Goal: Task Accomplishment & Management: Manage account settings

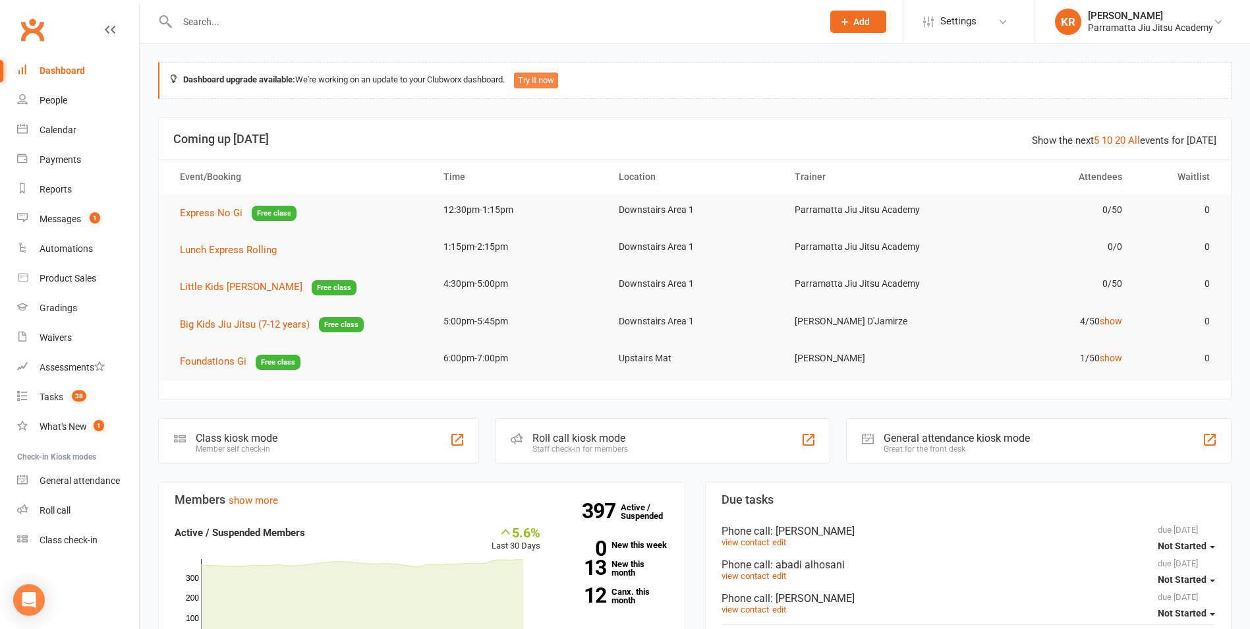
click at [553, 82] on button "Try it now" at bounding box center [536, 80] width 44 height 16
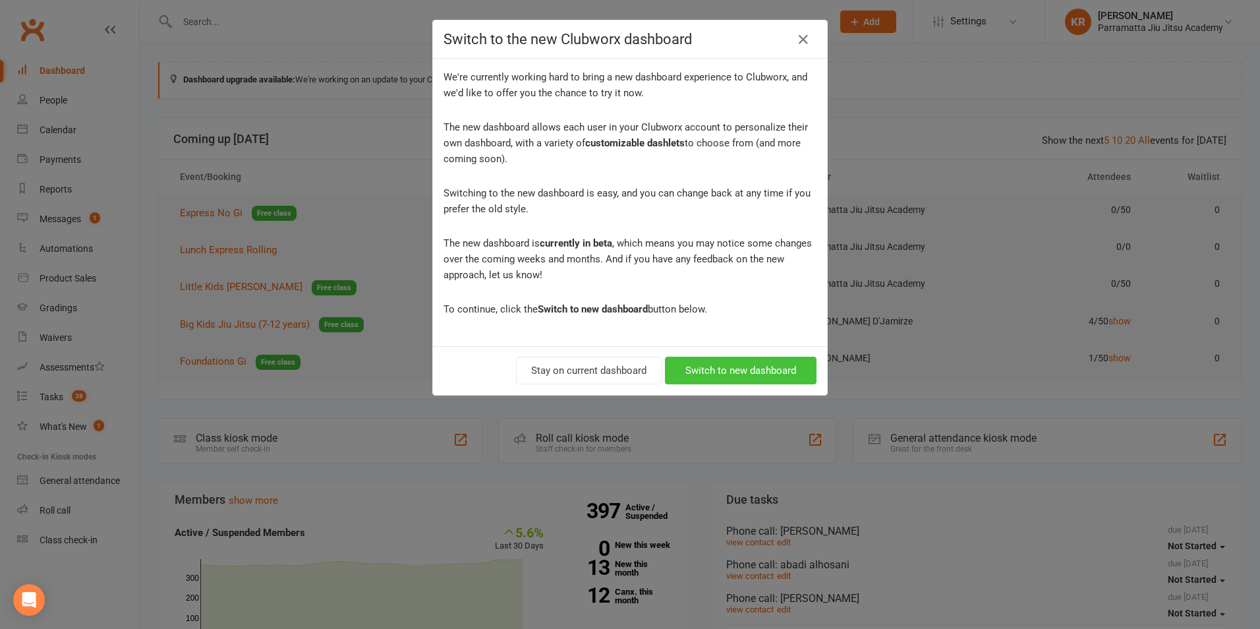
click at [726, 372] on button "Switch to new dashboard" at bounding box center [741, 370] width 152 height 28
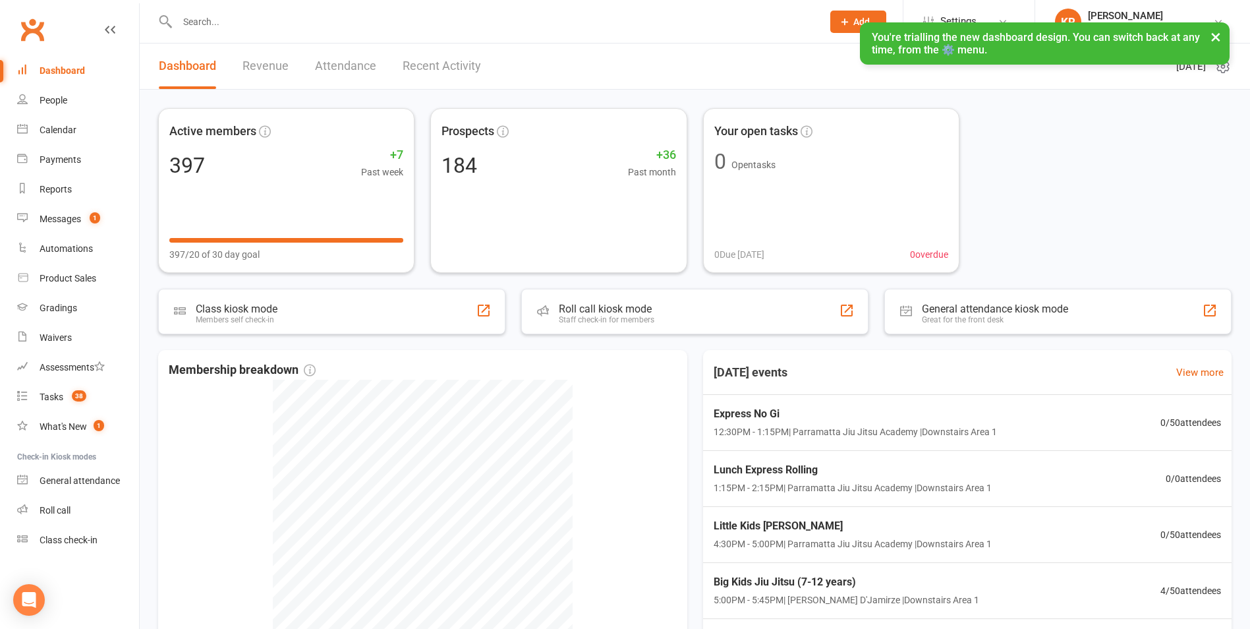
click at [269, 19] on input "text" at bounding box center [493, 22] width 640 height 18
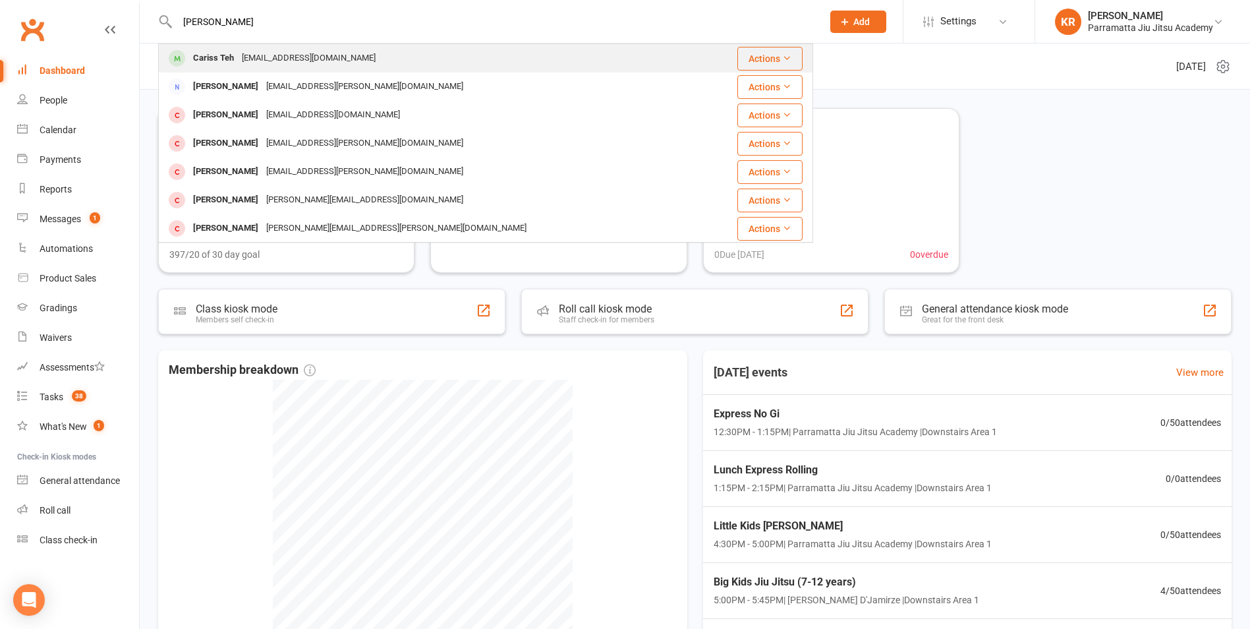
type input "[PERSON_NAME]"
click at [271, 57] on div "[EMAIL_ADDRESS][DOMAIN_NAME]" at bounding box center [309, 58] width 142 height 19
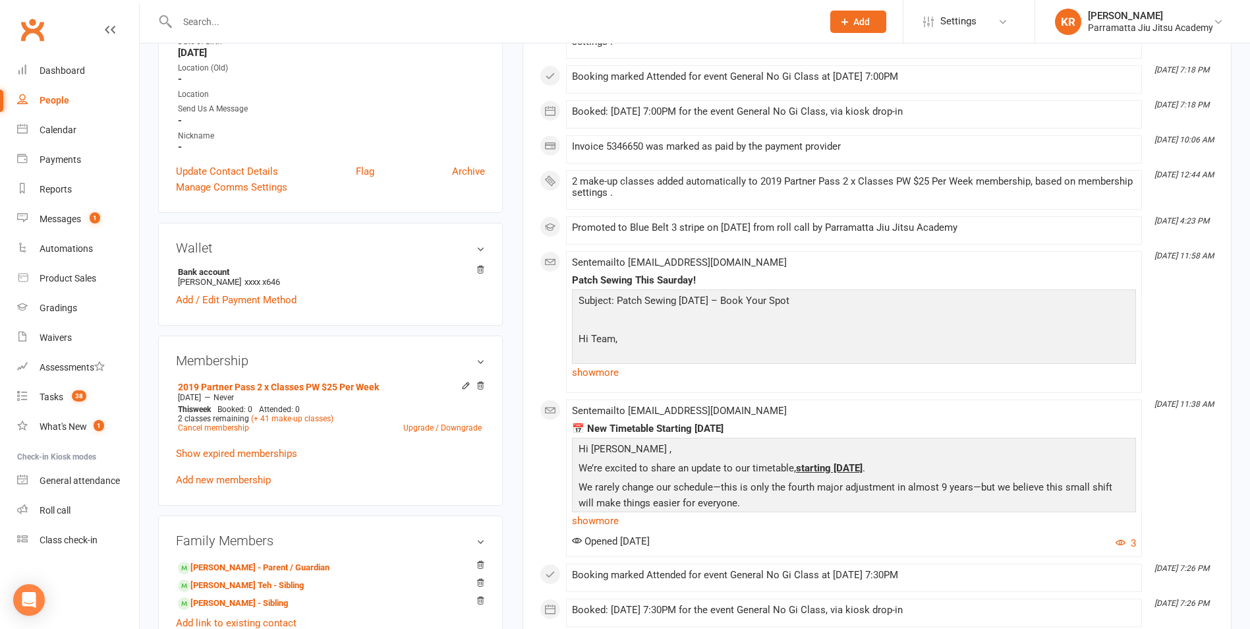
scroll to position [306, 0]
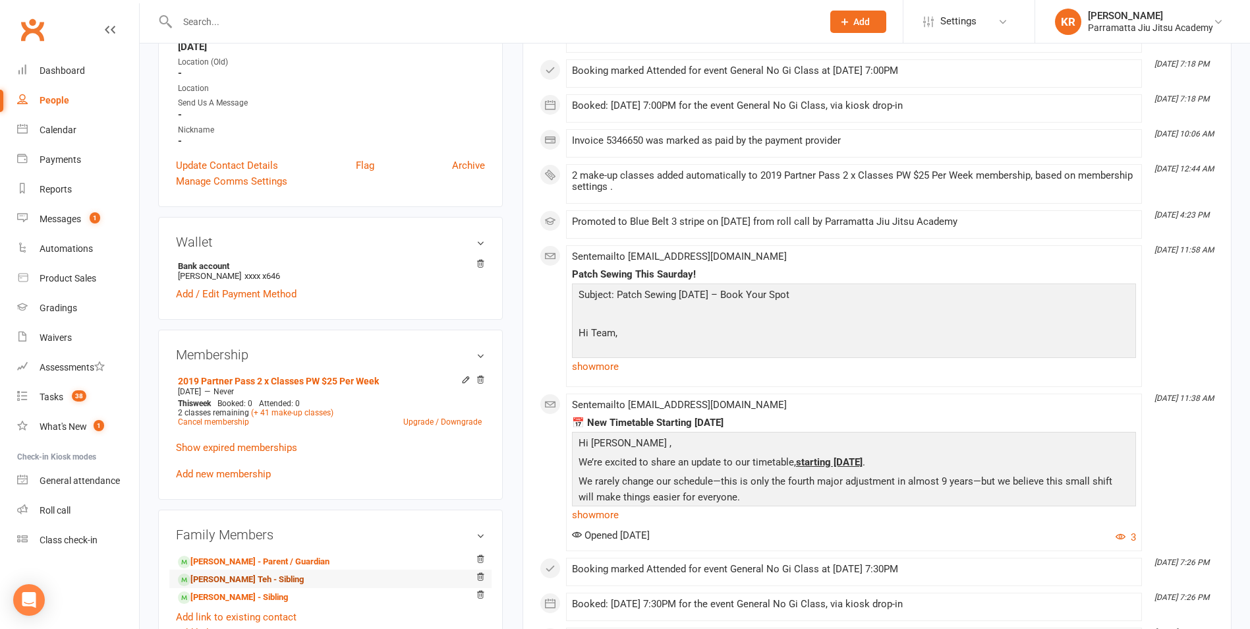
click at [211, 577] on link "[PERSON_NAME] Teh - Sibling" at bounding box center [241, 580] width 126 height 14
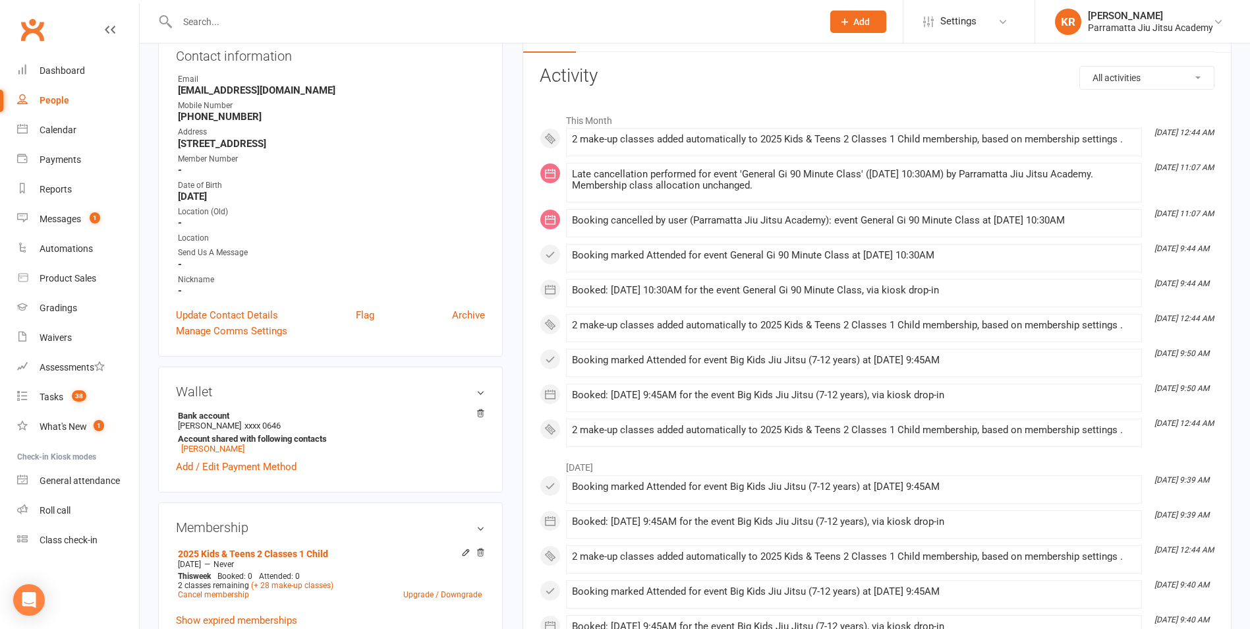
scroll to position [10, 0]
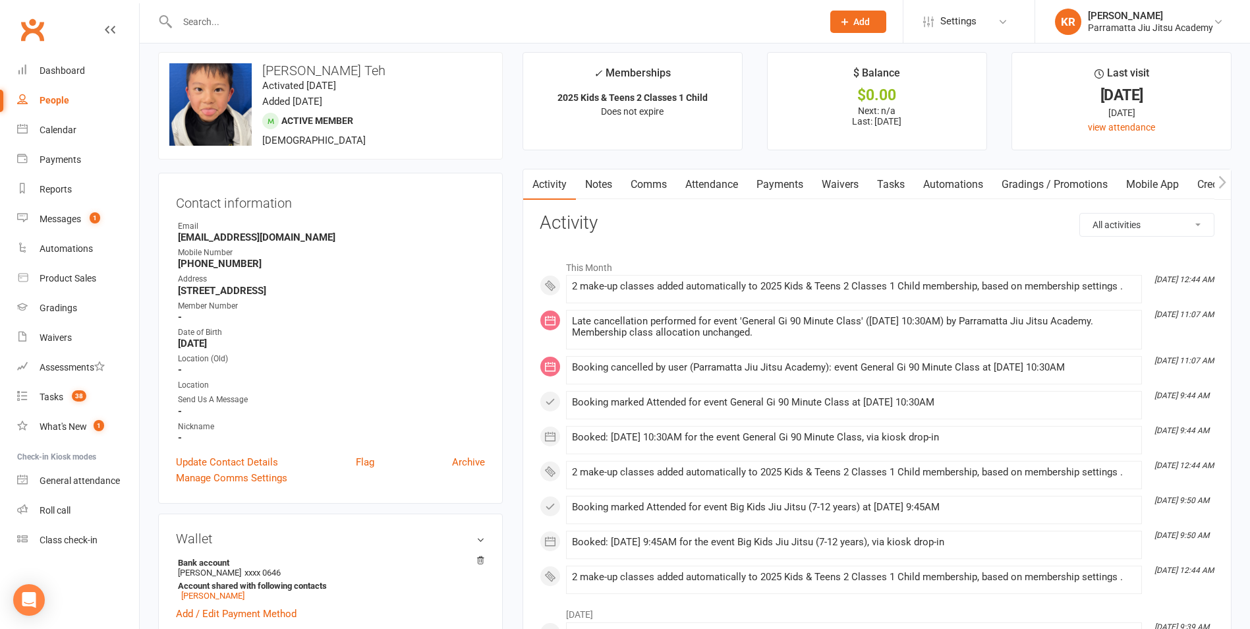
click at [783, 185] on link "Payments" at bounding box center [779, 184] width 65 height 30
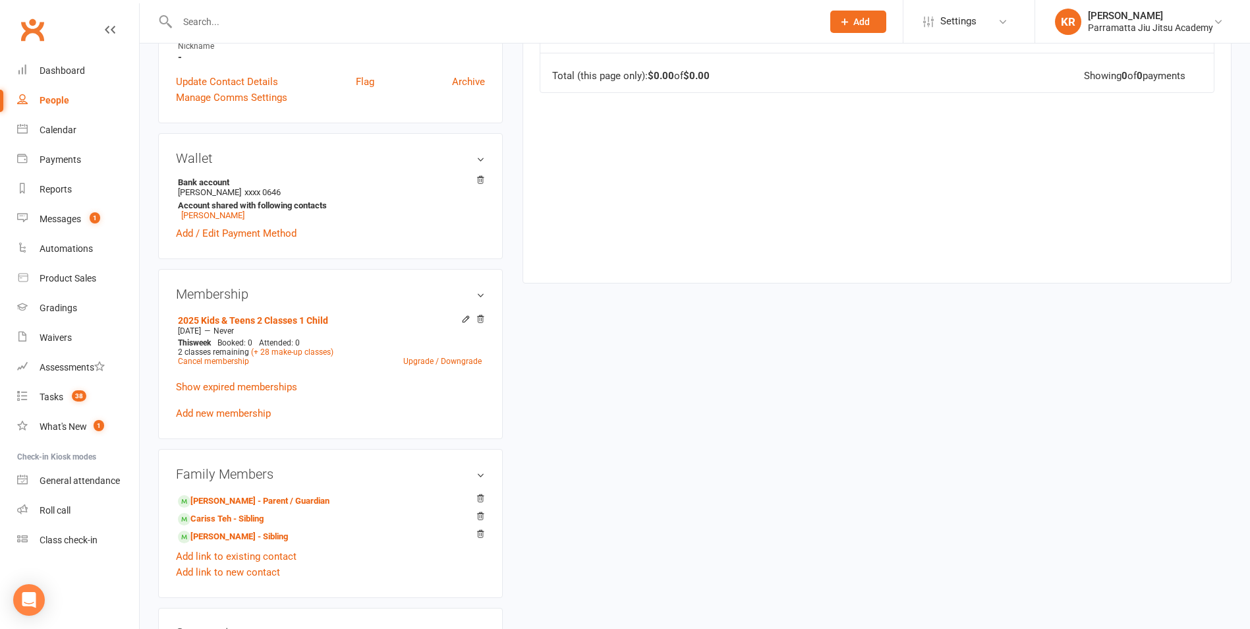
scroll to position [437, 0]
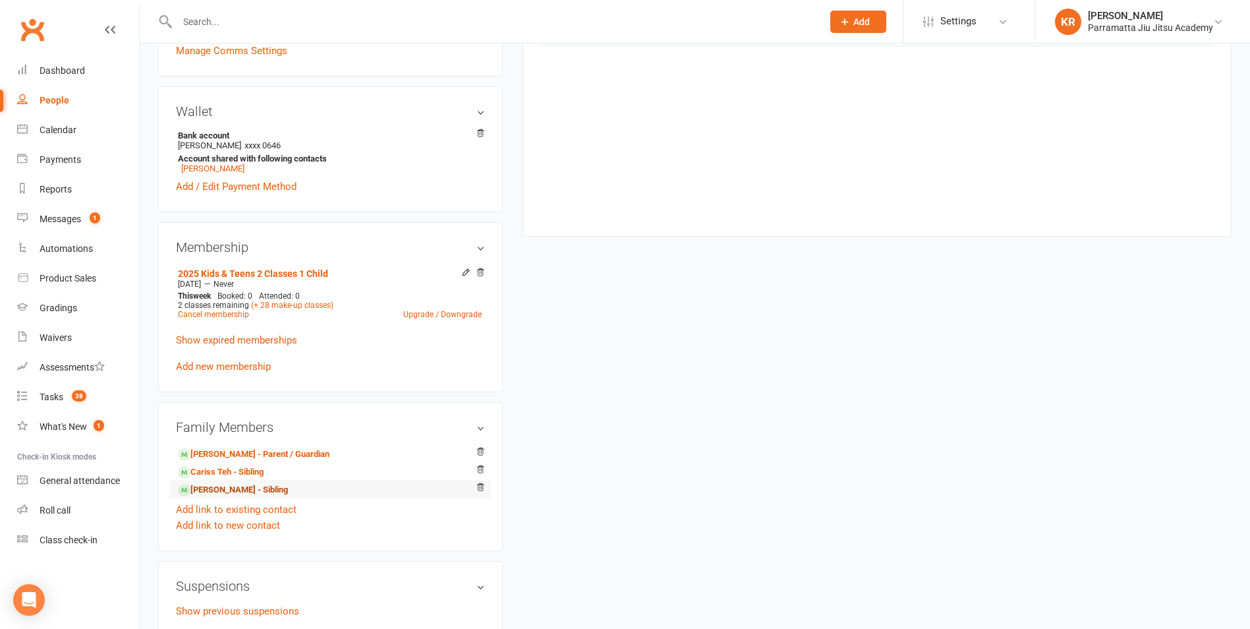
click at [212, 484] on link "[PERSON_NAME] - Sibling" at bounding box center [233, 490] width 110 height 14
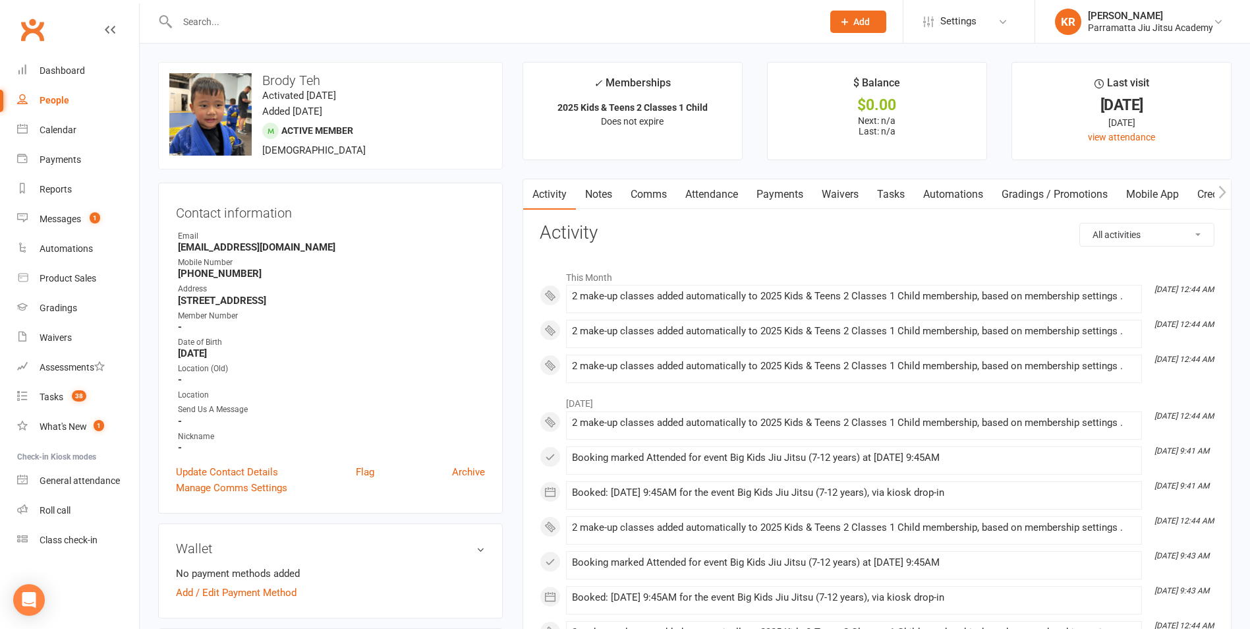
click at [780, 188] on link "Payments" at bounding box center [779, 194] width 65 height 30
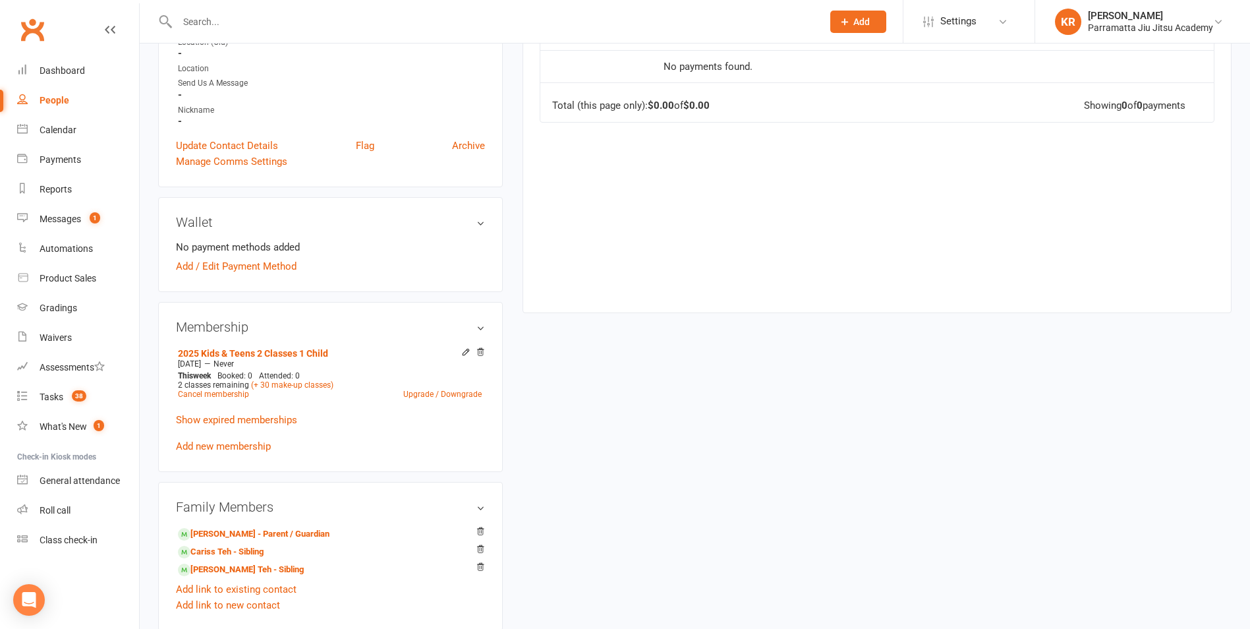
scroll to position [360, 0]
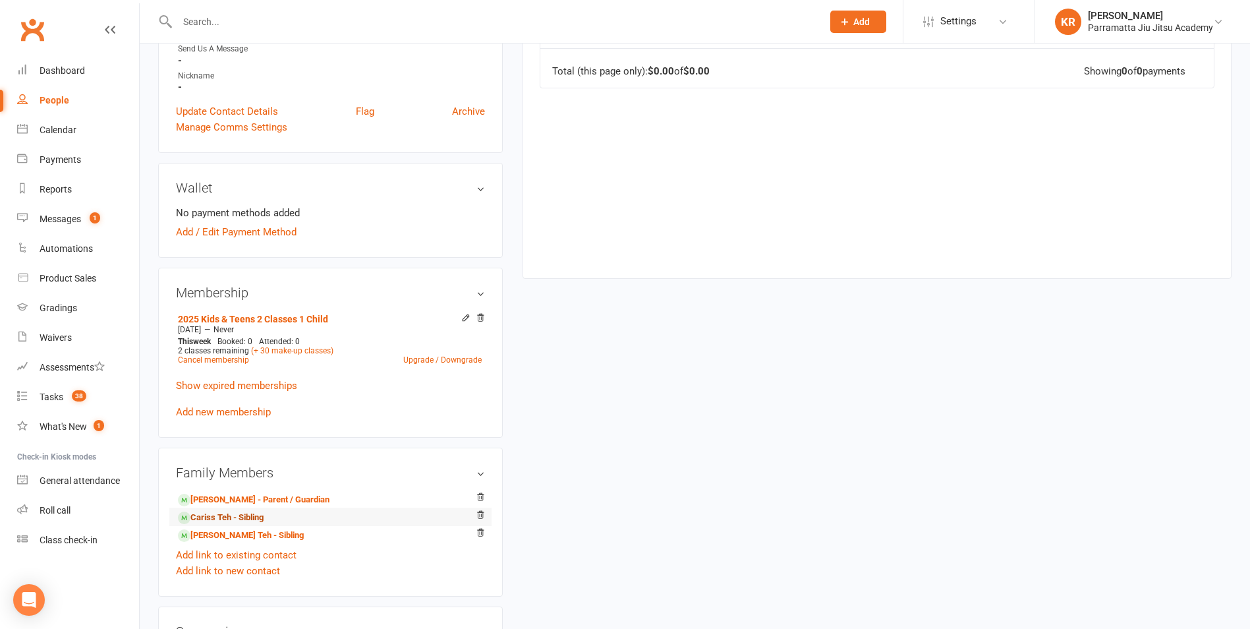
click at [227, 515] on link "Cariss Teh - Sibling" at bounding box center [221, 518] width 86 height 14
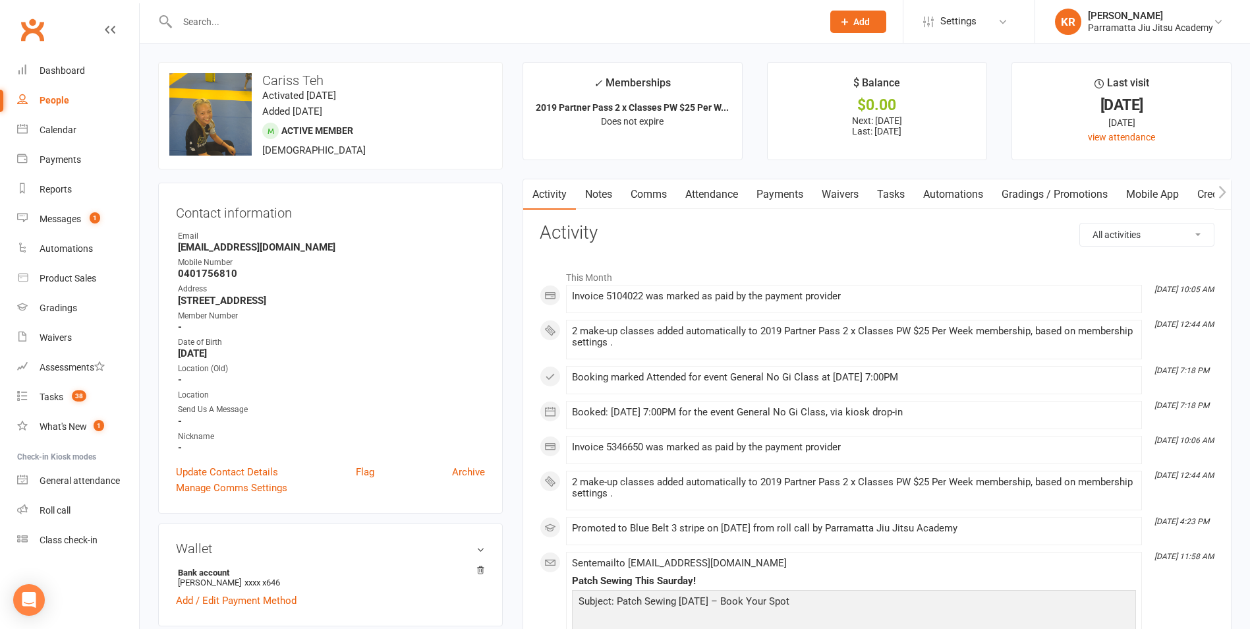
click at [769, 188] on link "Payments" at bounding box center [779, 194] width 65 height 30
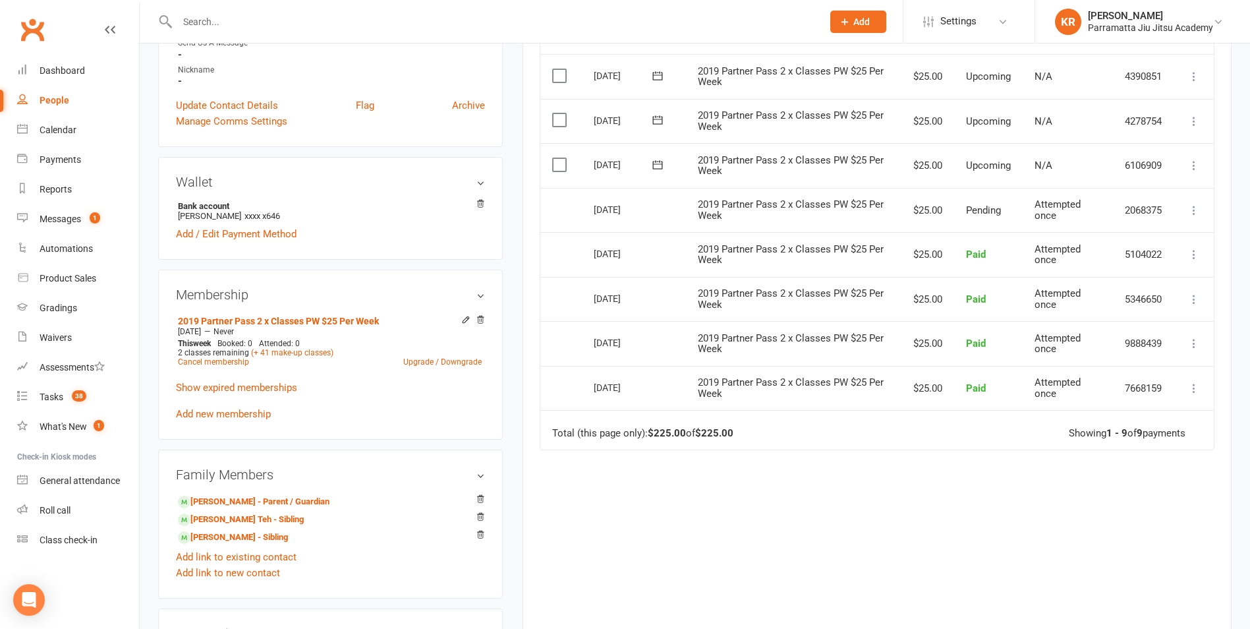
scroll to position [374, 0]
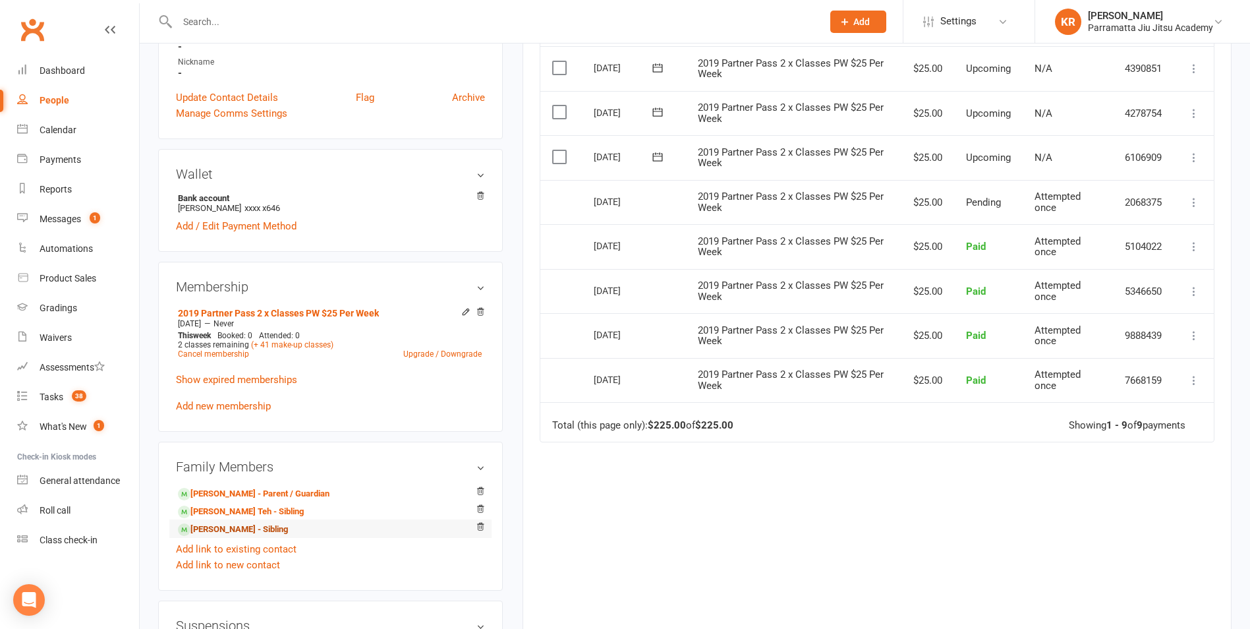
click at [224, 524] on link "[PERSON_NAME] - Sibling" at bounding box center [233, 529] width 110 height 14
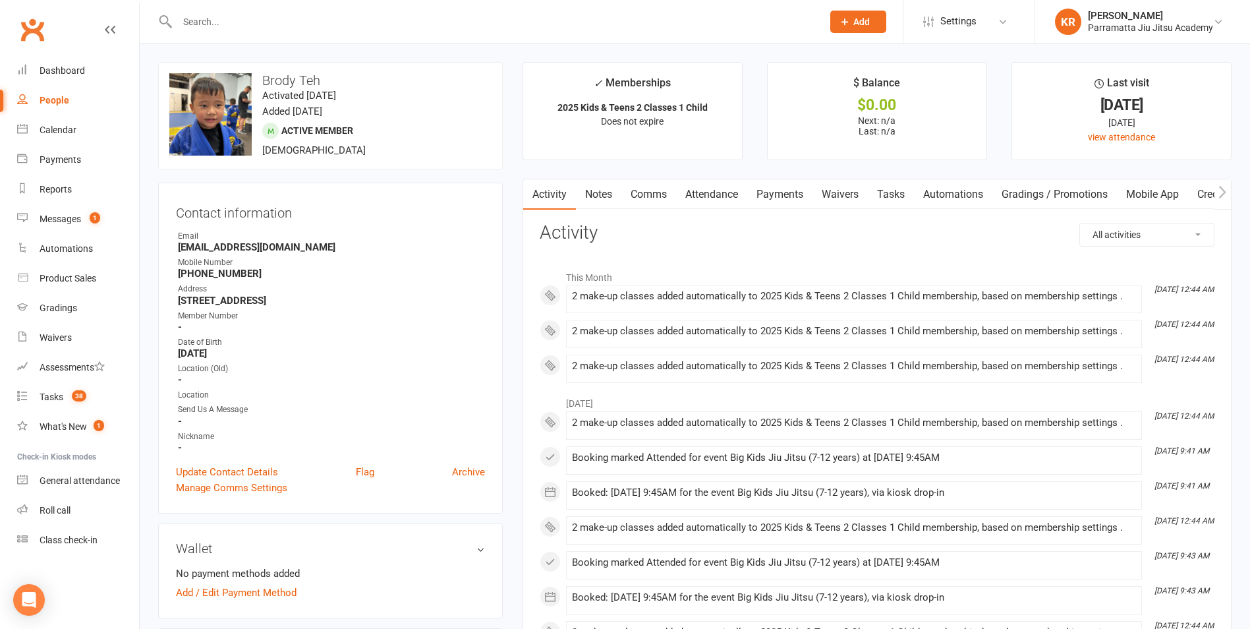
click at [785, 189] on link "Payments" at bounding box center [779, 194] width 65 height 30
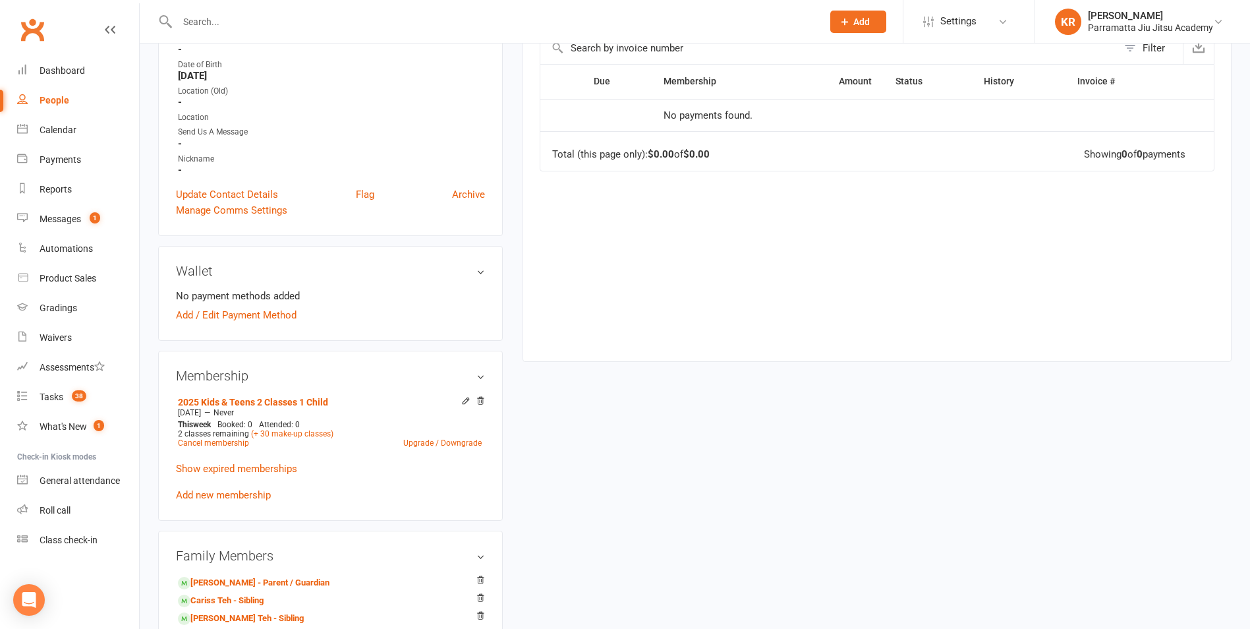
scroll to position [366, 0]
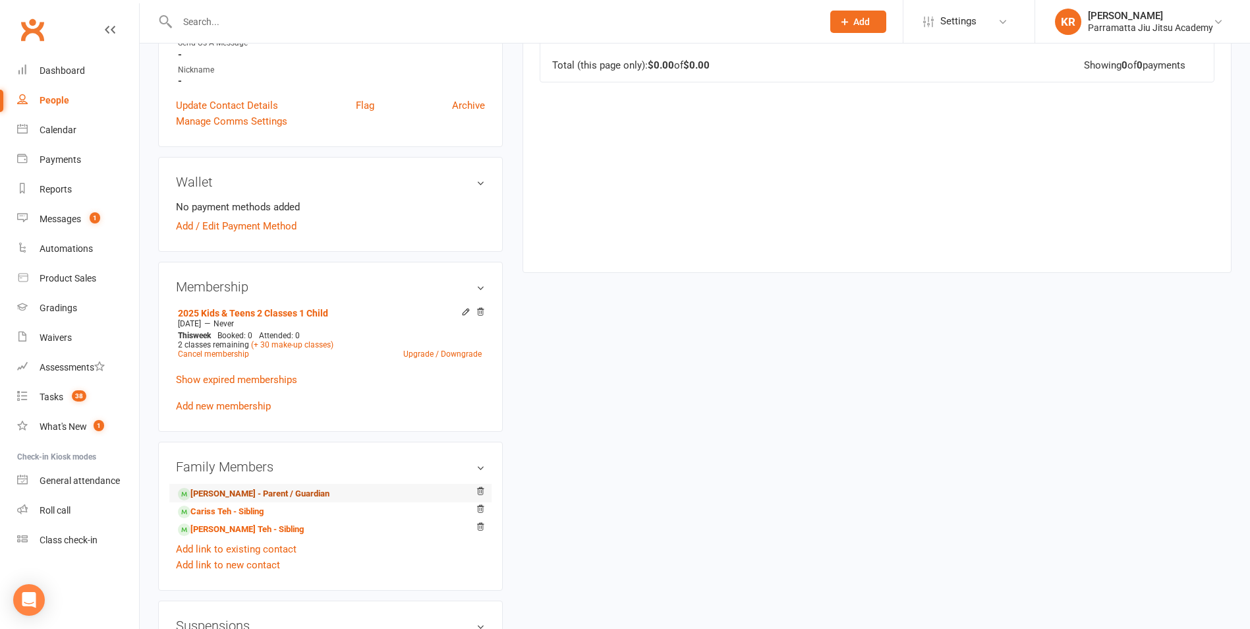
click at [235, 493] on link "[PERSON_NAME] - Parent / Guardian" at bounding box center [254, 494] width 152 height 14
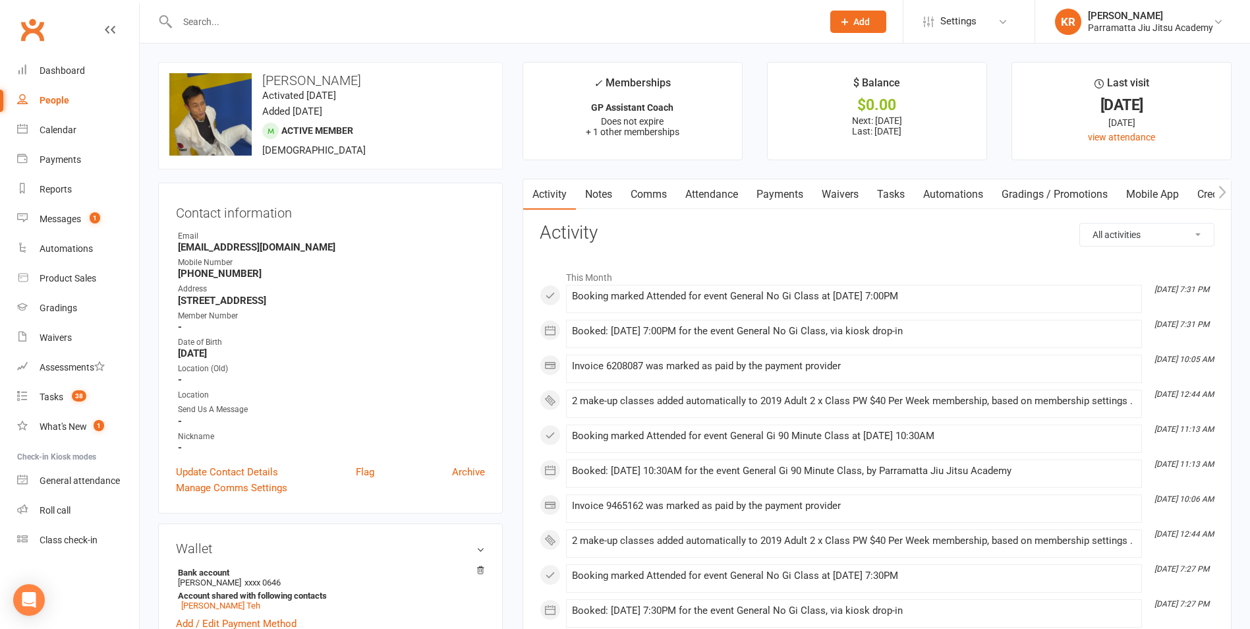
click at [785, 191] on link "Payments" at bounding box center [779, 194] width 65 height 30
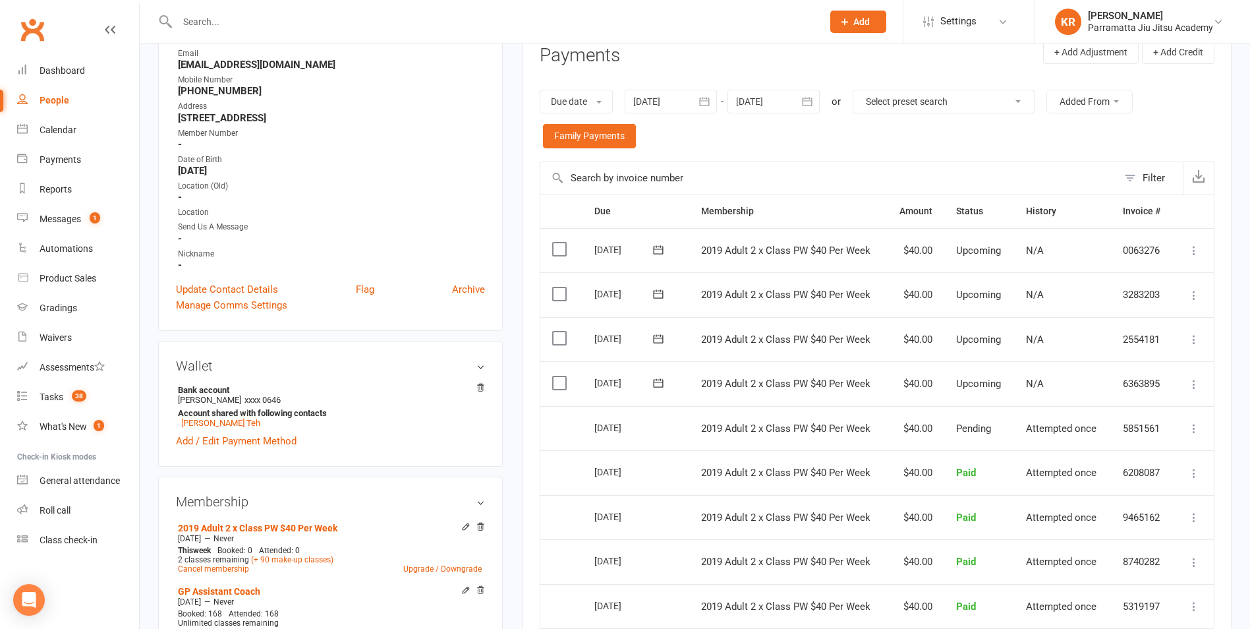
scroll to position [188, 0]
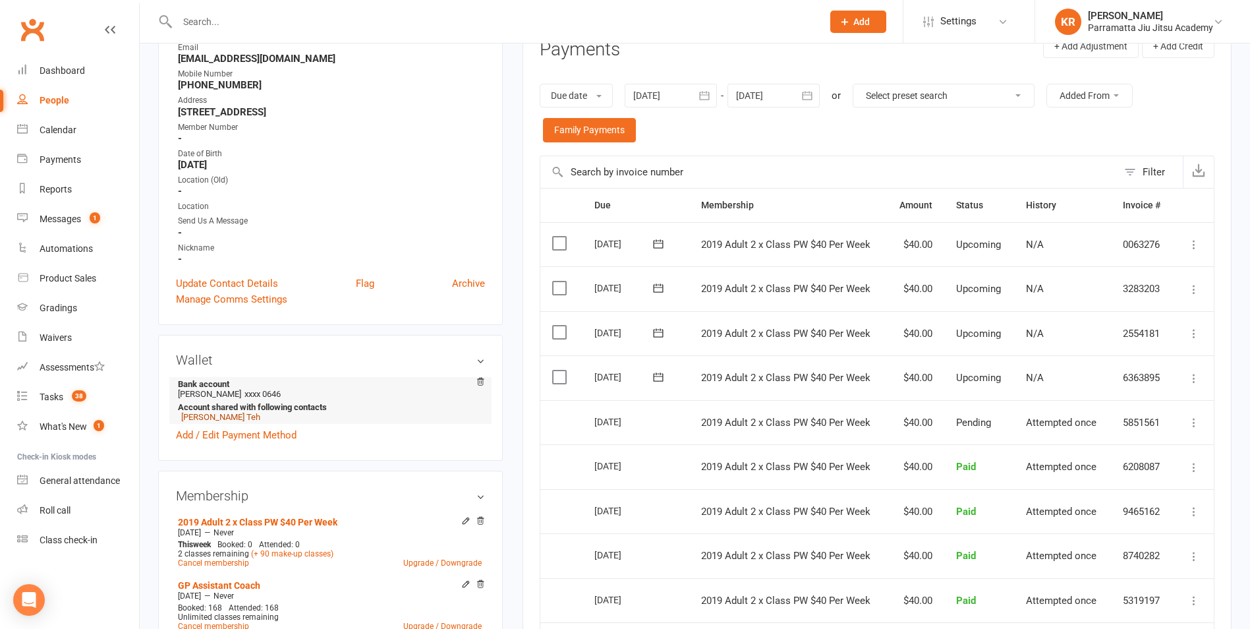
click at [215, 418] on link "[PERSON_NAME] Teh" at bounding box center [220, 417] width 79 height 10
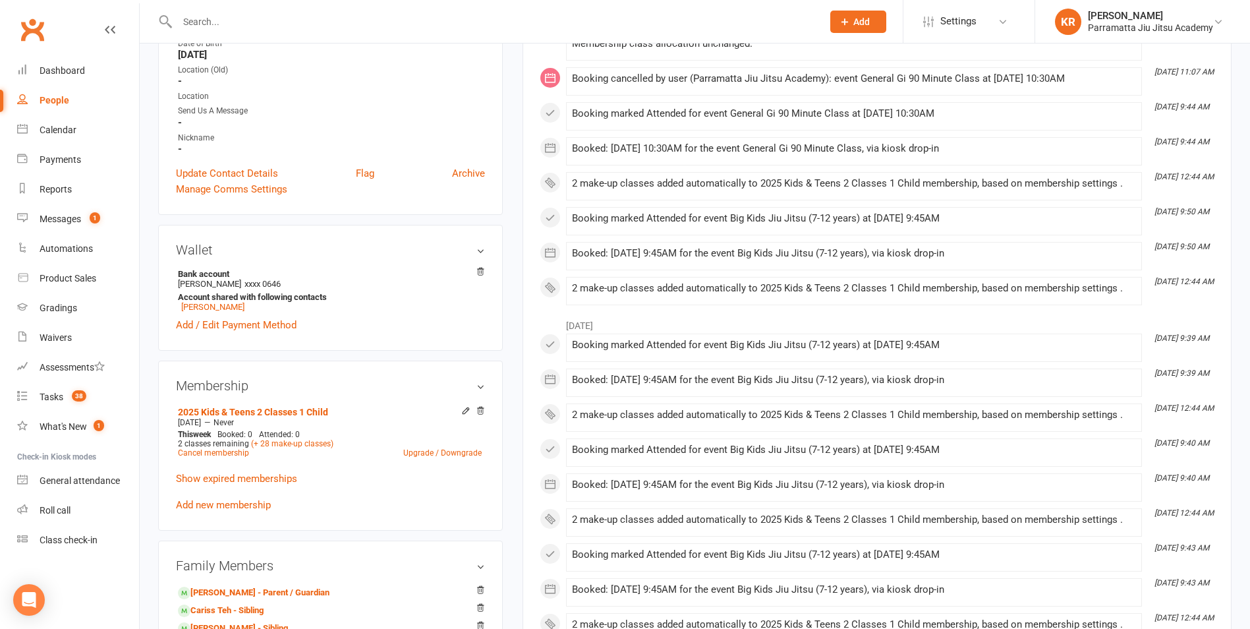
scroll to position [308, 0]
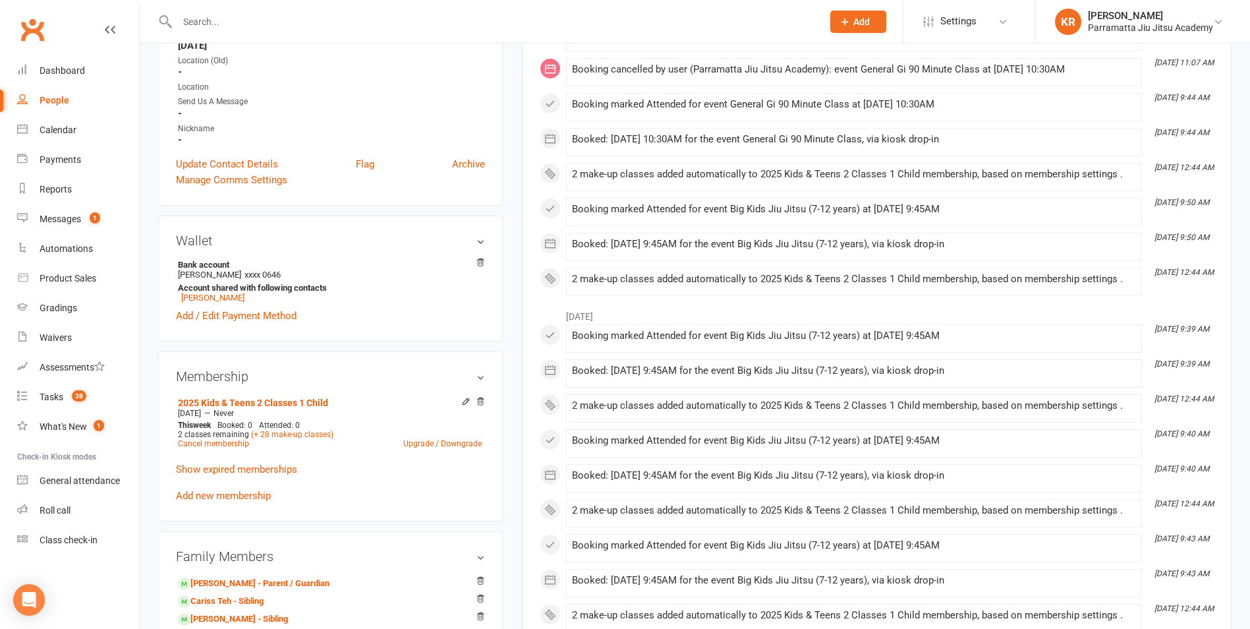
click at [298, 18] on input "text" at bounding box center [493, 22] width 640 height 18
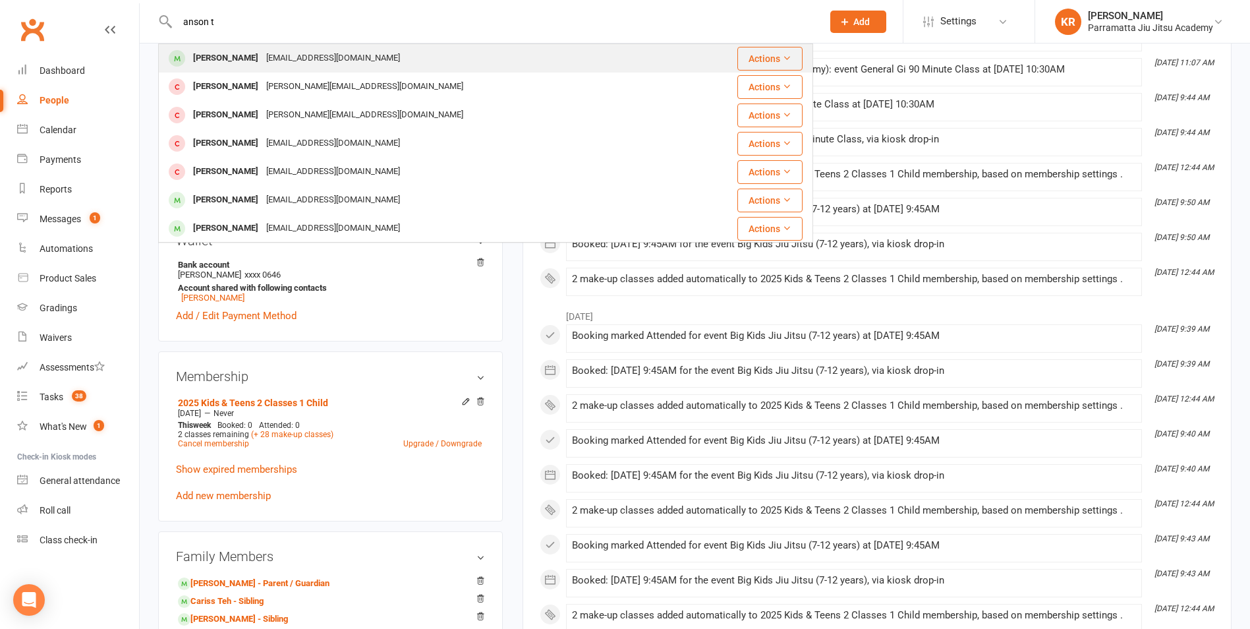
type input "anson t"
click at [316, 56] on div "[EMAIL_ADDRESS][DOMAIN_NAME]" at bounding box center [333, 58] width 142 height 19
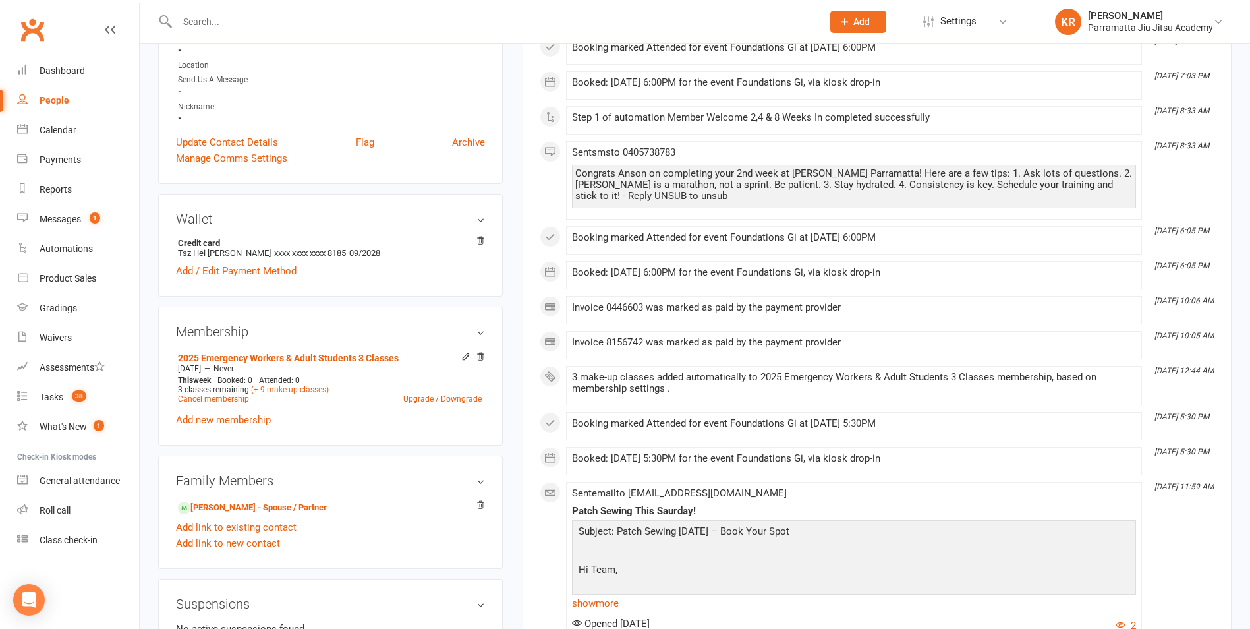
scroll to position [333, 0]
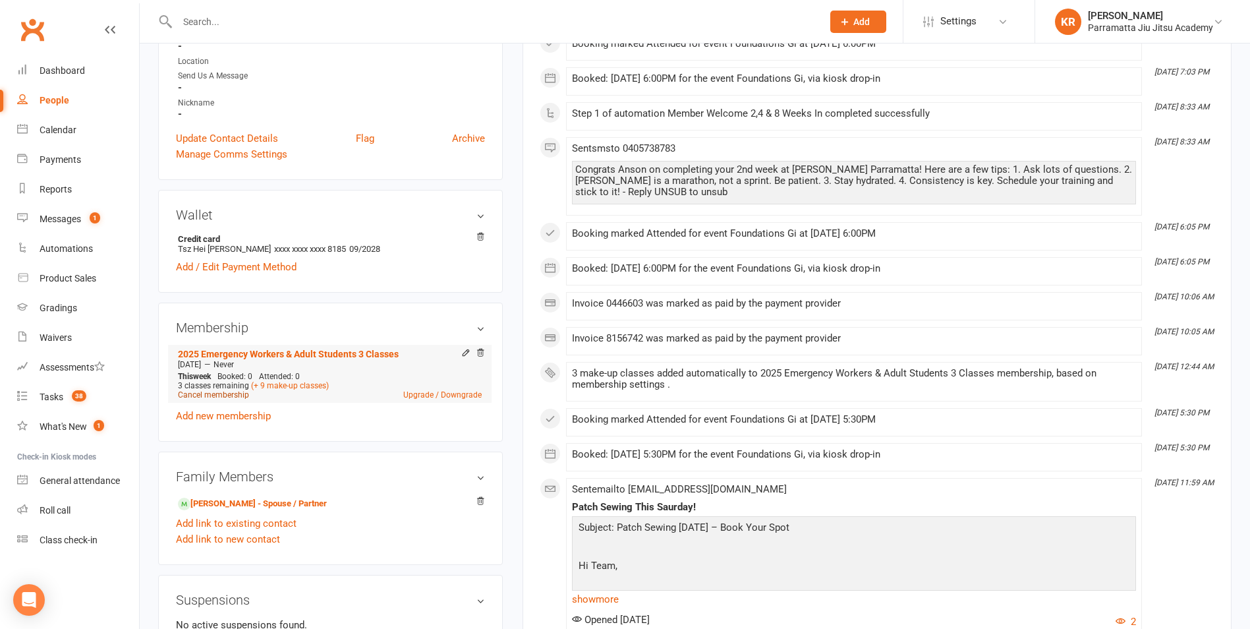
click at [213, 395] on link "Cancel membership" at bounding box center [213, 394] width 71 height 9
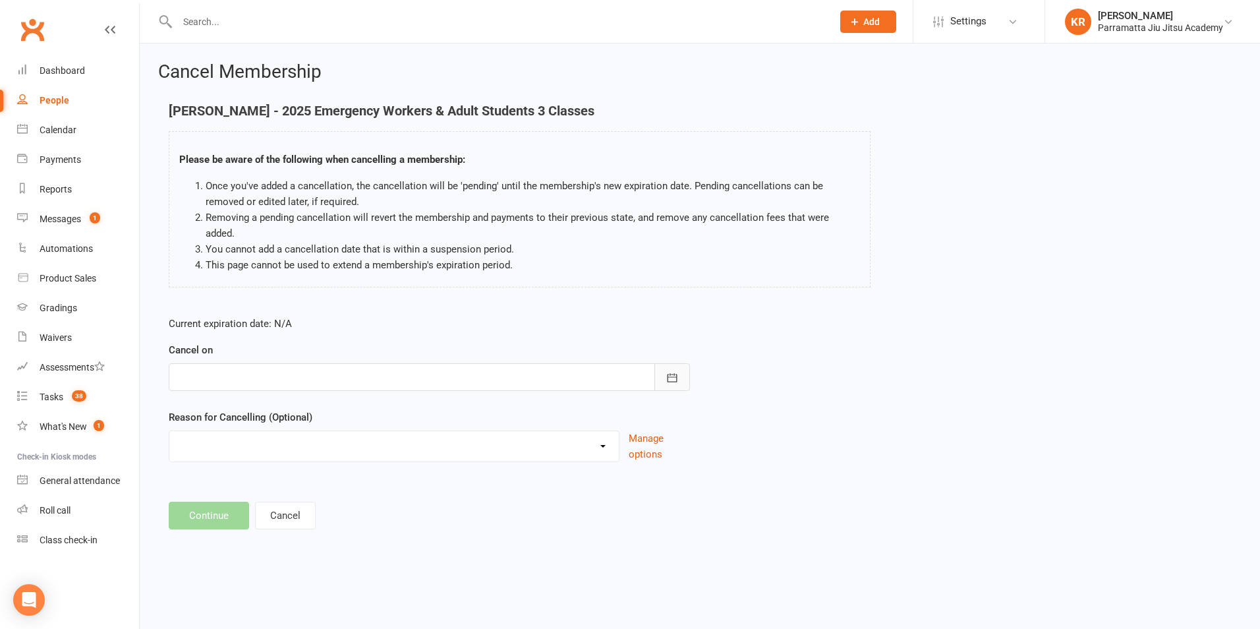
click at [664, 363] on button "button" at bounding box center [672, 377] width 36 height 28
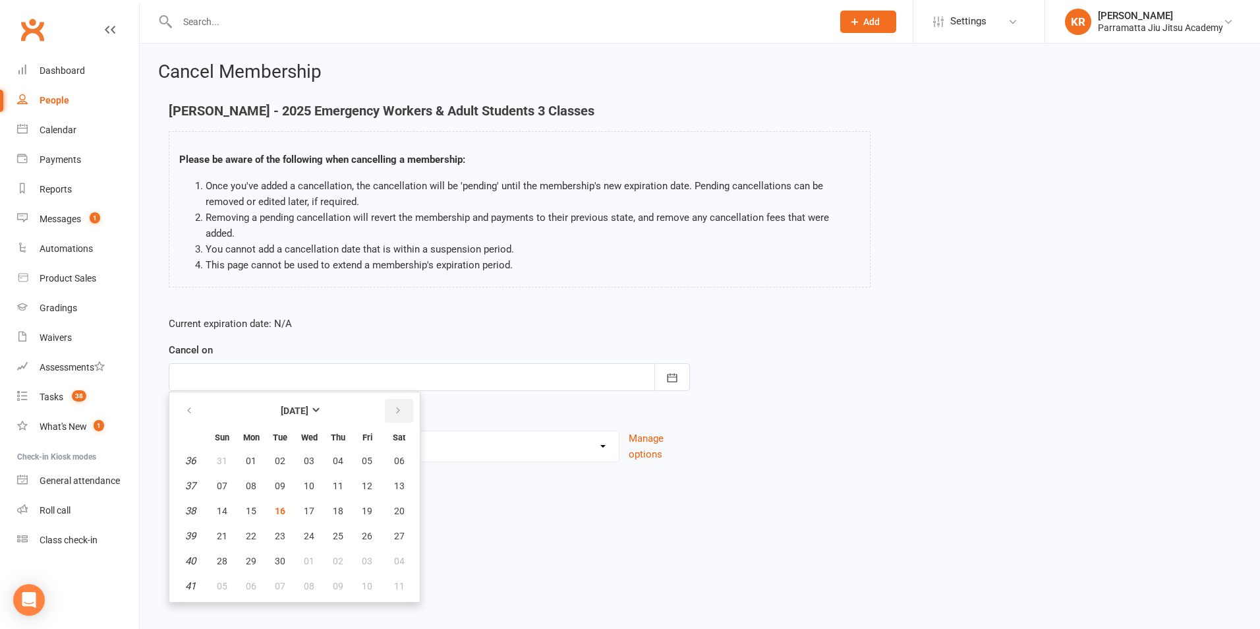
click at [400, 405] on icon "button" at bounding box center [397, 410] width 9 height 11
click at [310, 505] on span "15" at bounding box center [309, 510] width 11 height 11
type input "[DATE]"
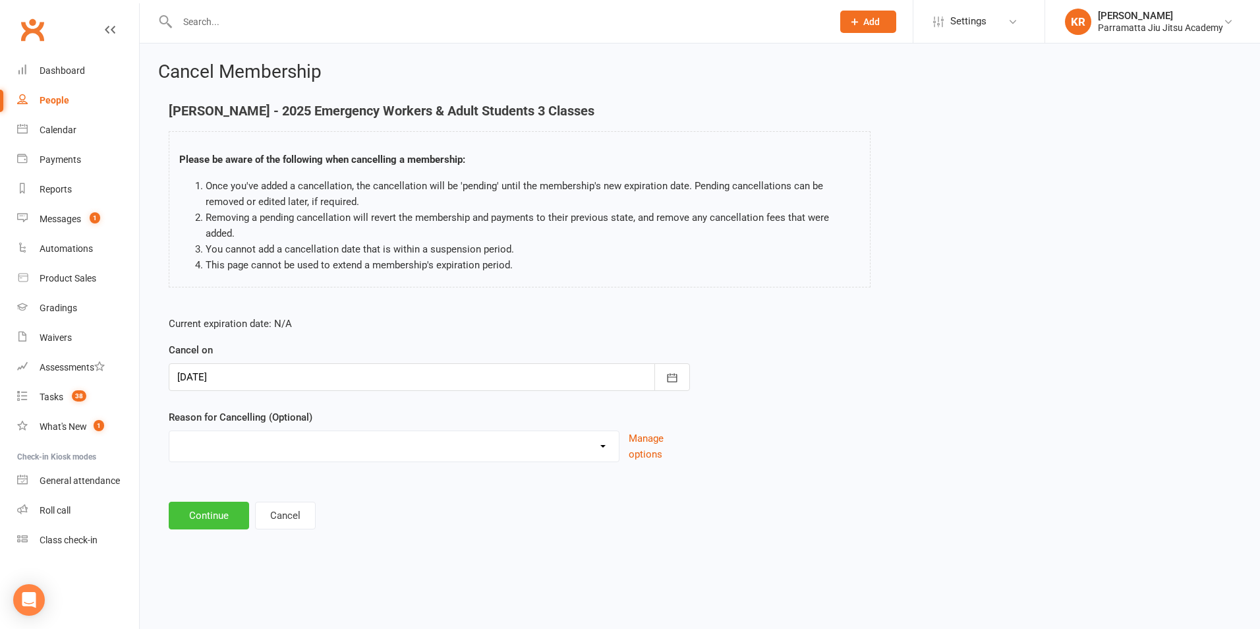
click at [210, 501] on button "Continue" at bounding box center [209, 515] width 80 height 28
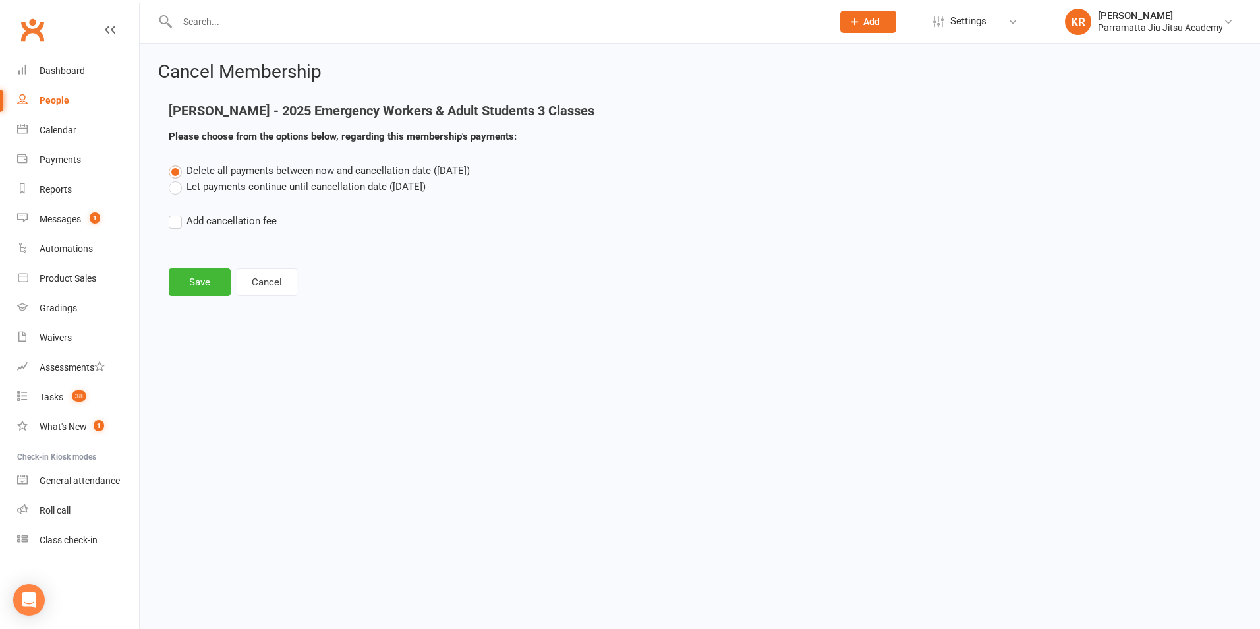
click at [176, 186] on label "Let payments continue until cancellation date ([DATE])" at bounding box center [297, 187] width 257 height 16
click at [176, 179] on input "Let payments continue until cancellation date ([DATE])" at bounding box center [173, 179] width 9 height 0
click at [200, 282] on button "Save" at bounding box center [200, 282] width 62 height 28
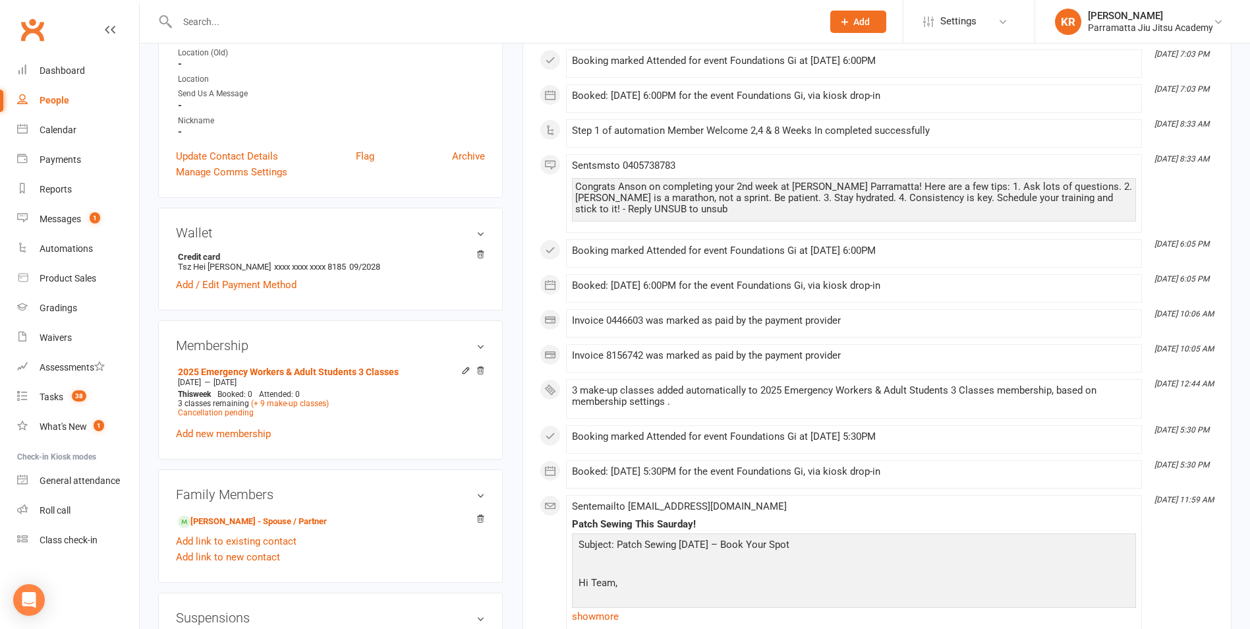
scroll to position [370, 0]
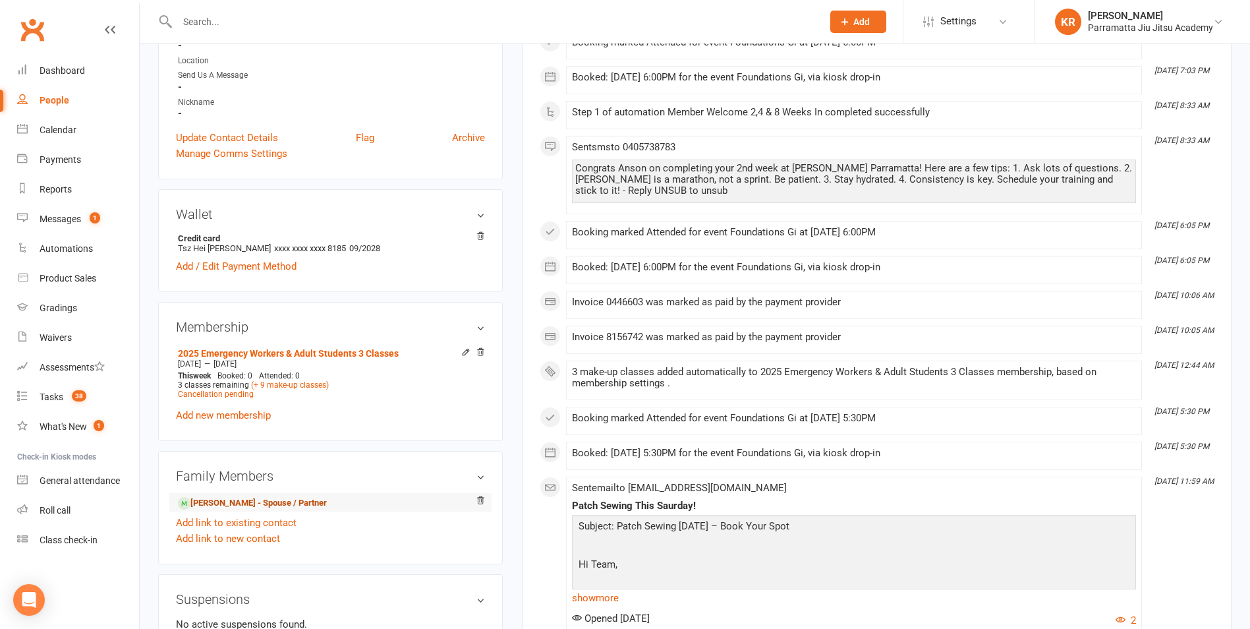
click at [240, 504] on link "[PERSON_NAME] - Spouse / Partner" at bounding box center [252, 503] width 149 height 14
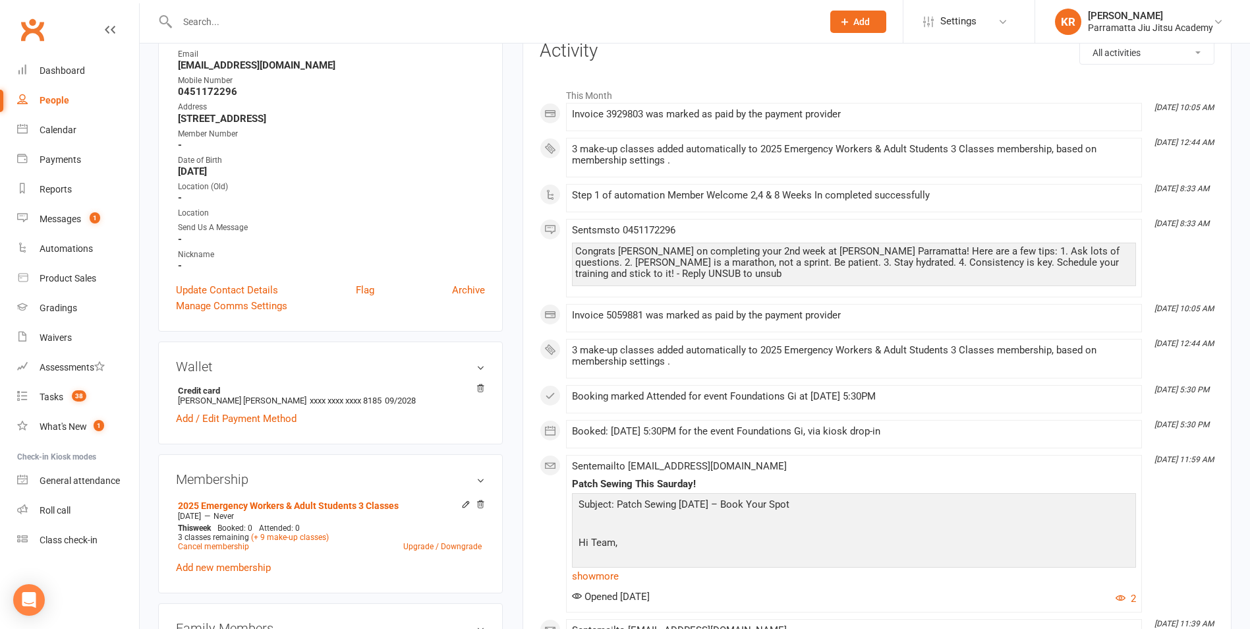
scroll to position [488, 0]
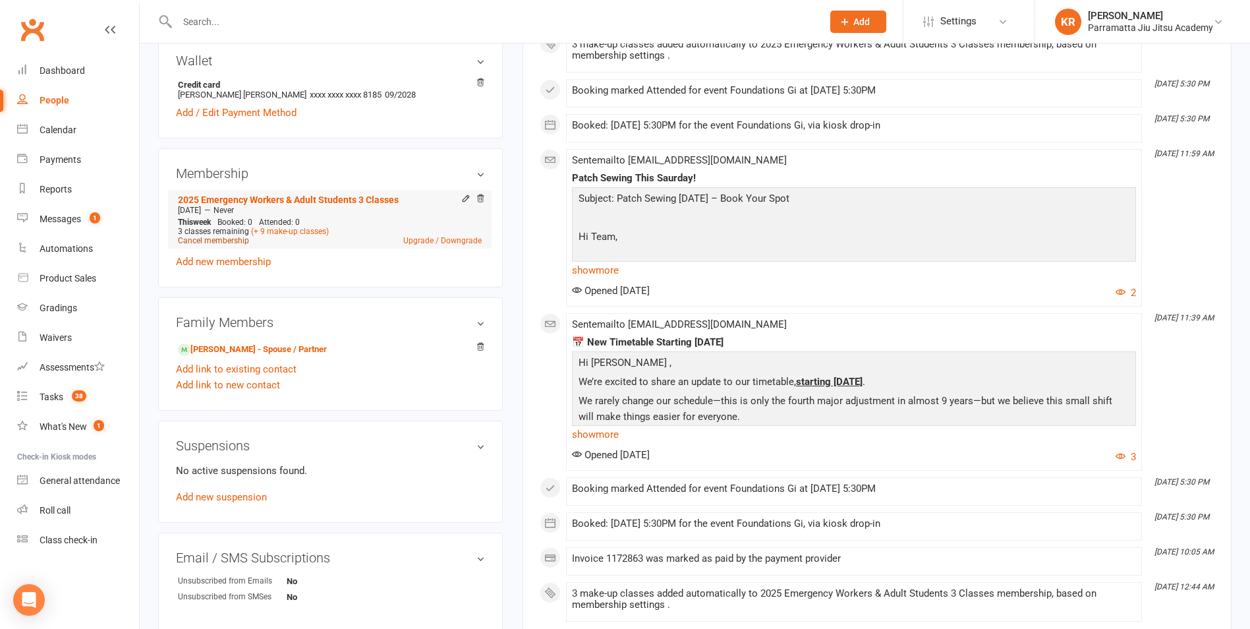
click at [217, 240] on link "Cancel membership" at bounding box center [213, 240] width 71 height 9
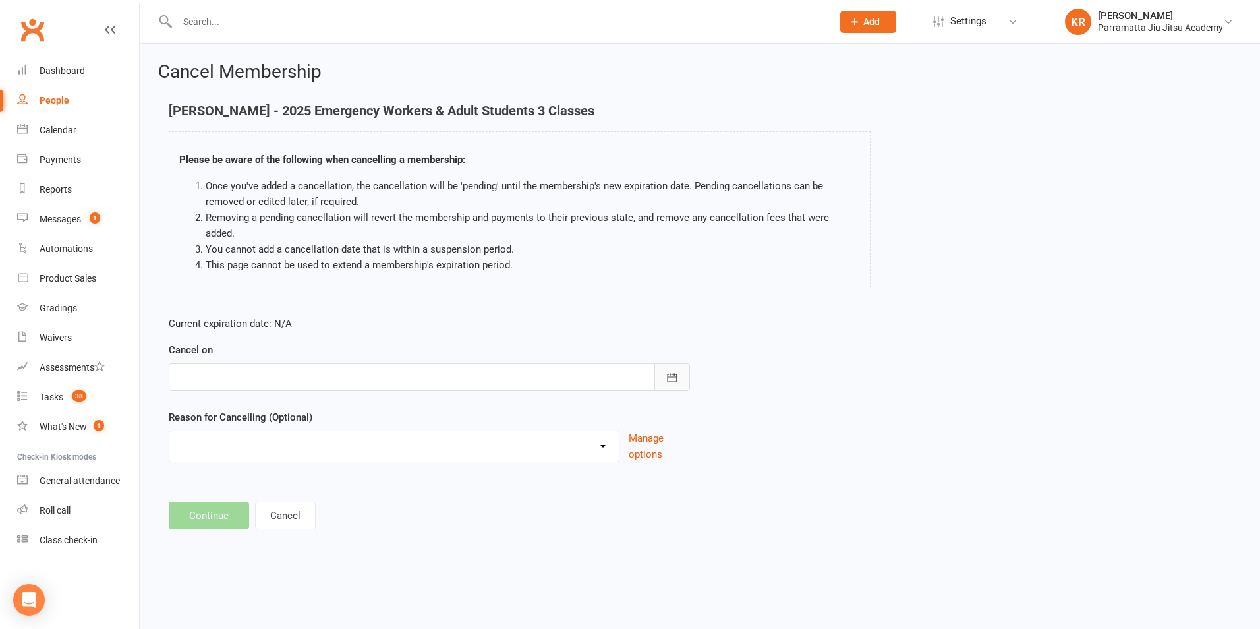
click at [675, 373] on icon "button" at bounding box center [672, 377] width 10 height 9
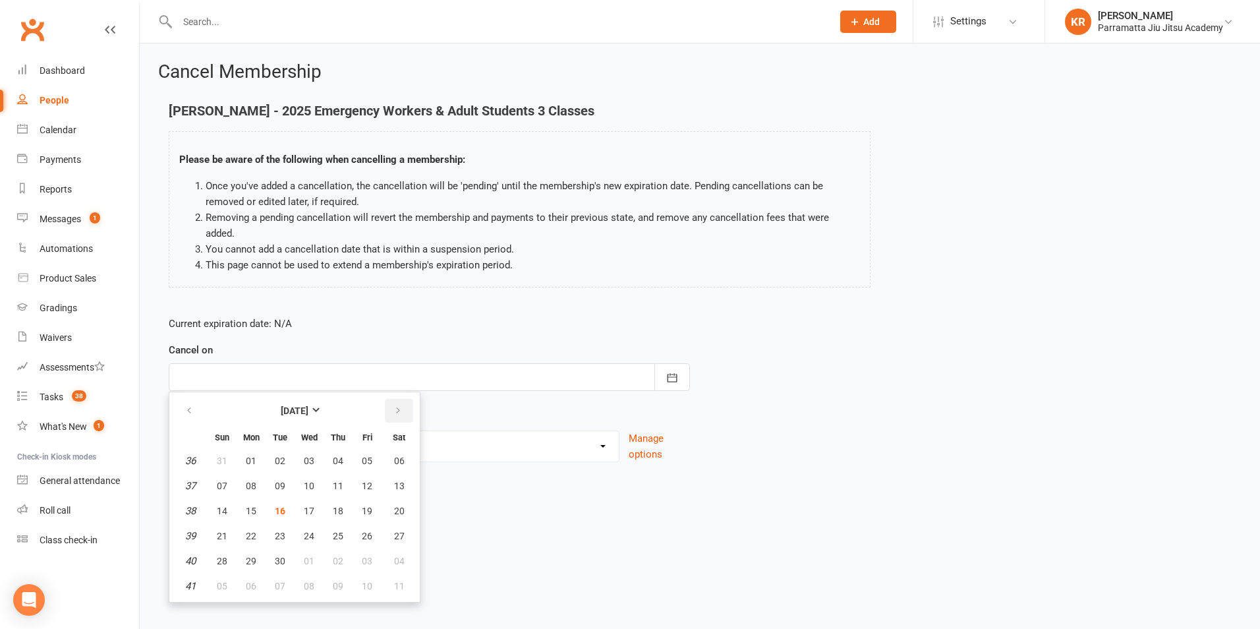
click at [398, 405] on icon "button" at bounding box center [397, 410] width 9 height 11
click at [310, 505] on span "15" at bounding box center [309, 510] width 11 height 11
type input "[DATE]"
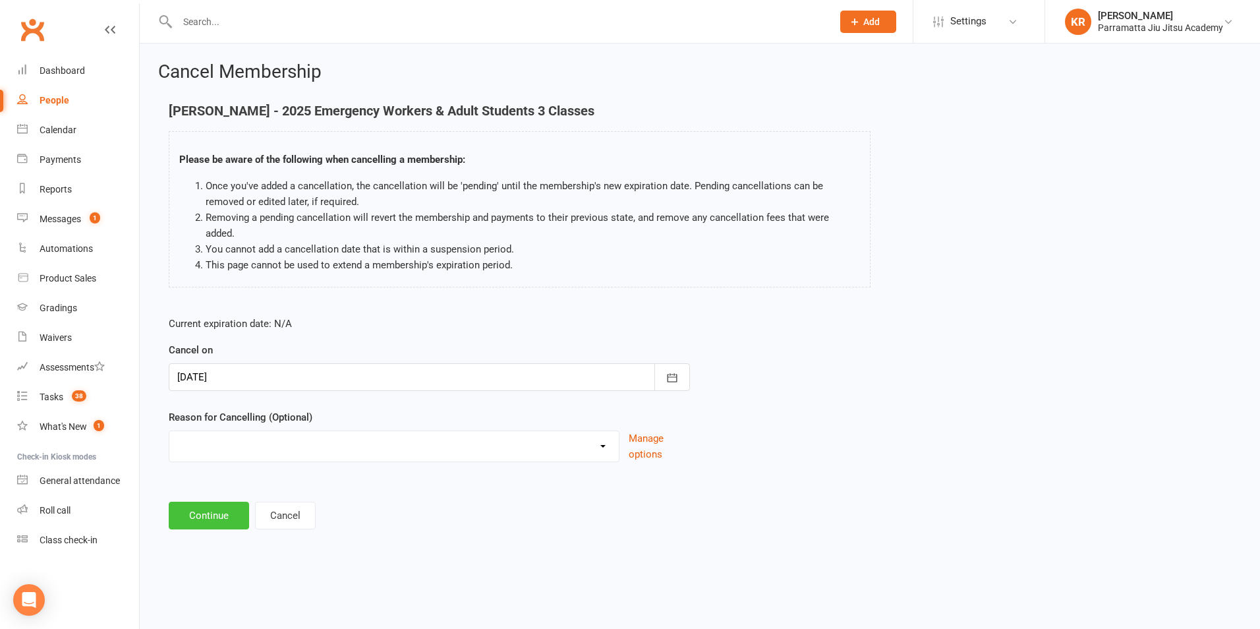
click at [215, 501] on button "Continue" at bounding box center [209, 515] width 80 height 28
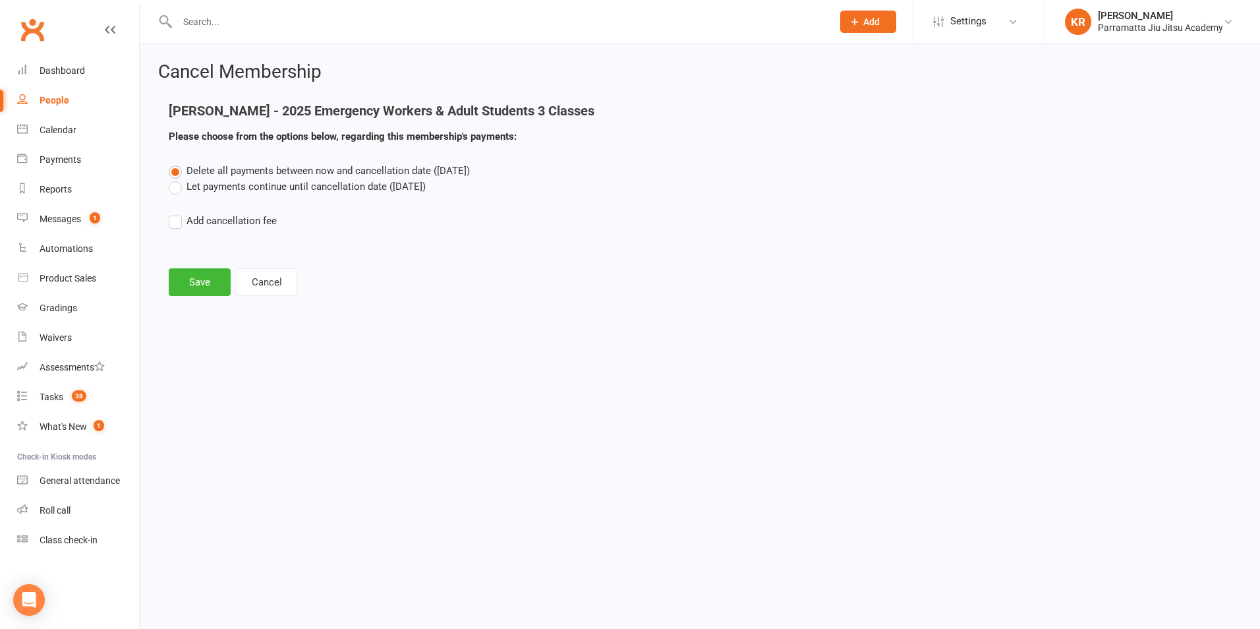
click at [173, 185] on label "Let payments continue until cancellation date ([DATE])" at bounding box center [297, 187] width 257 height 16
click at [173, 179] on input "Let payments continue until cancellation date ([DATE])" at bounding box center [173, 179] width 9 height 0
click at [194, 287] on button "Save" at bounding box center [200, 282] width 62 height 28
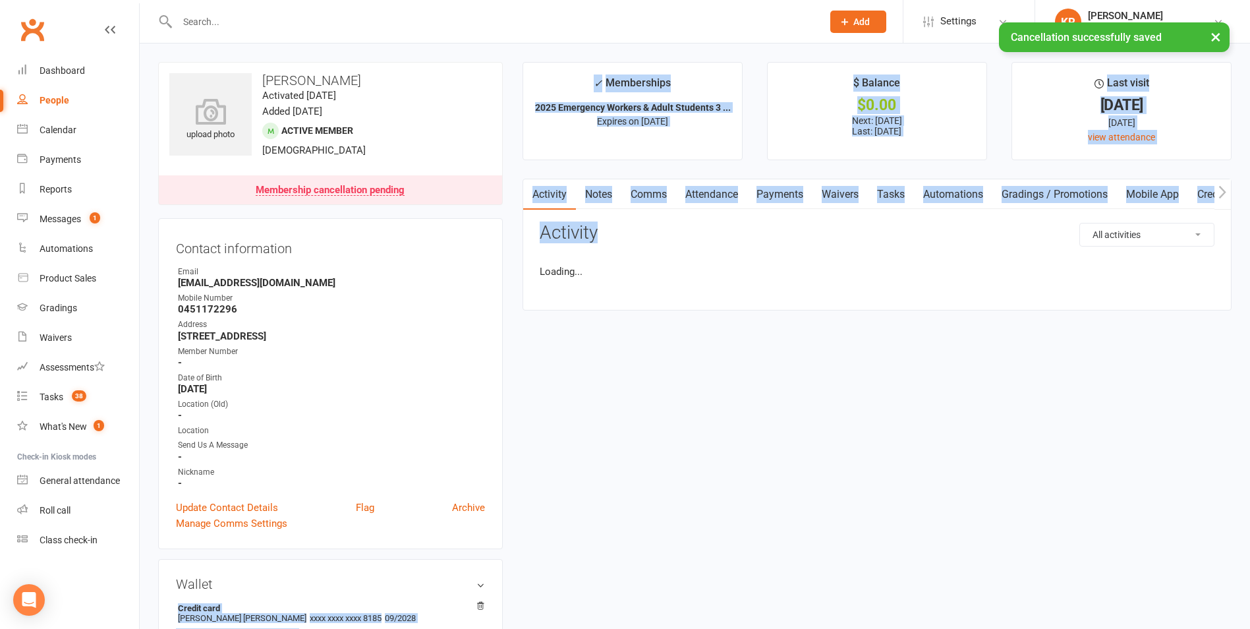
drag, startPoint x: 712, startPoint y: 578, endPoint x: 751, endPoint y: 632, distance: 66.6
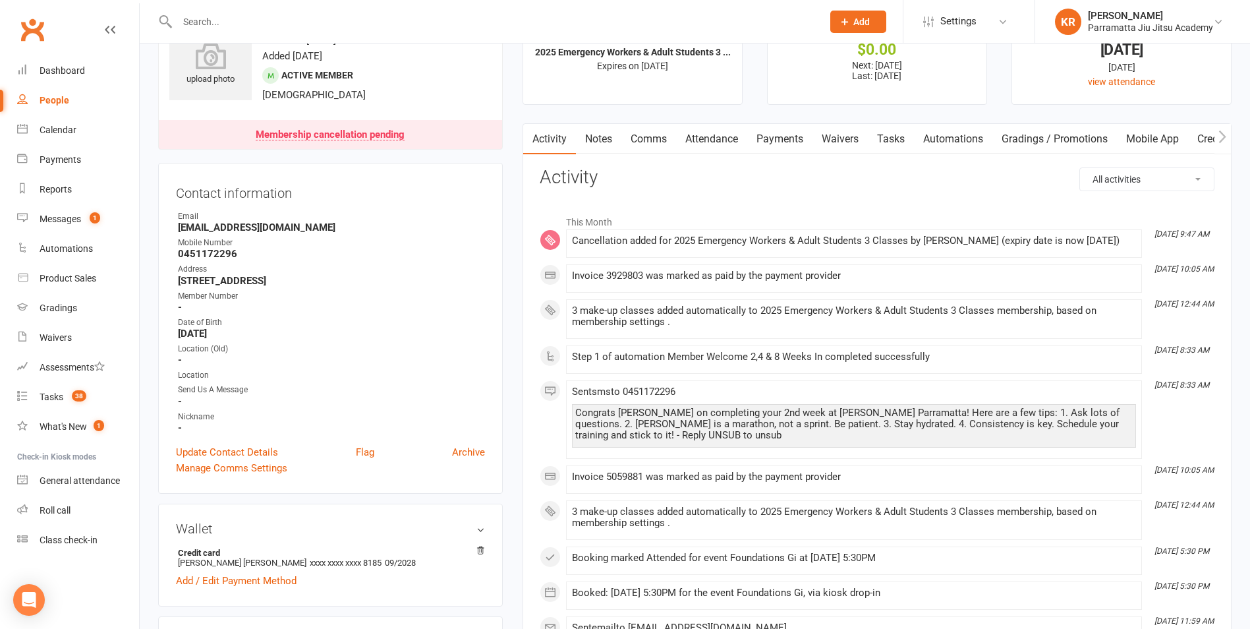
click at [229, 13] on input "text" at bounding box center [493, 22] width 640 height 18
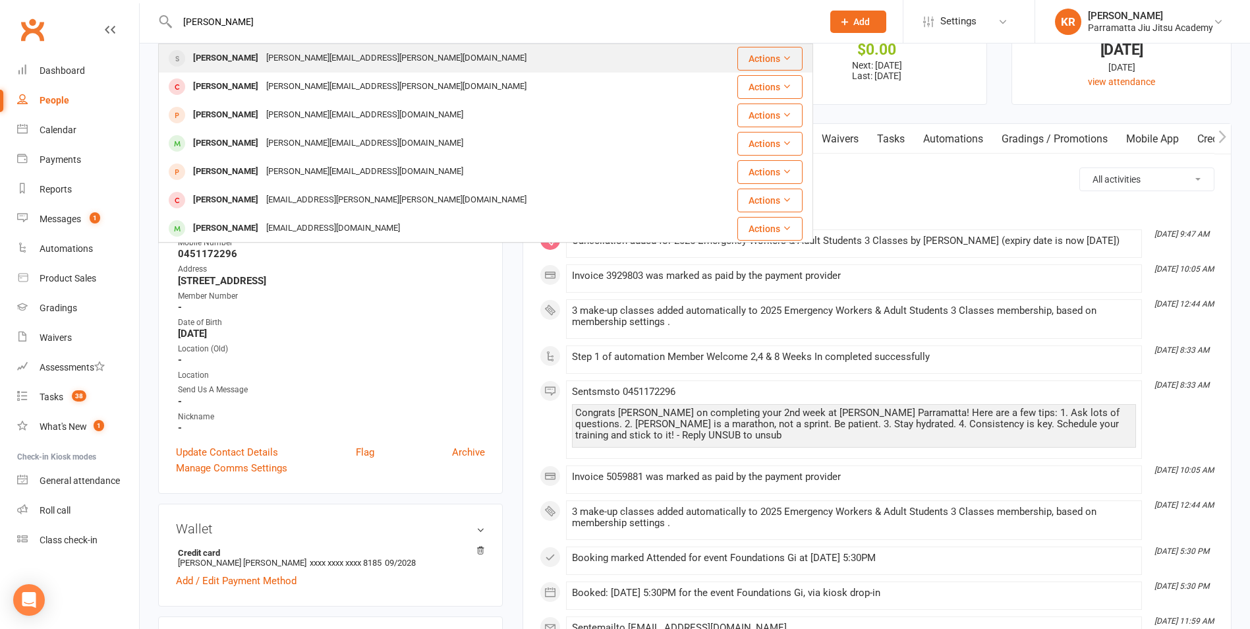
type input "[PERSON_NAME]"
click at [227, 51] on div "[PERSON_NAME]" at bounding box center [225, 58] width 73 height 19
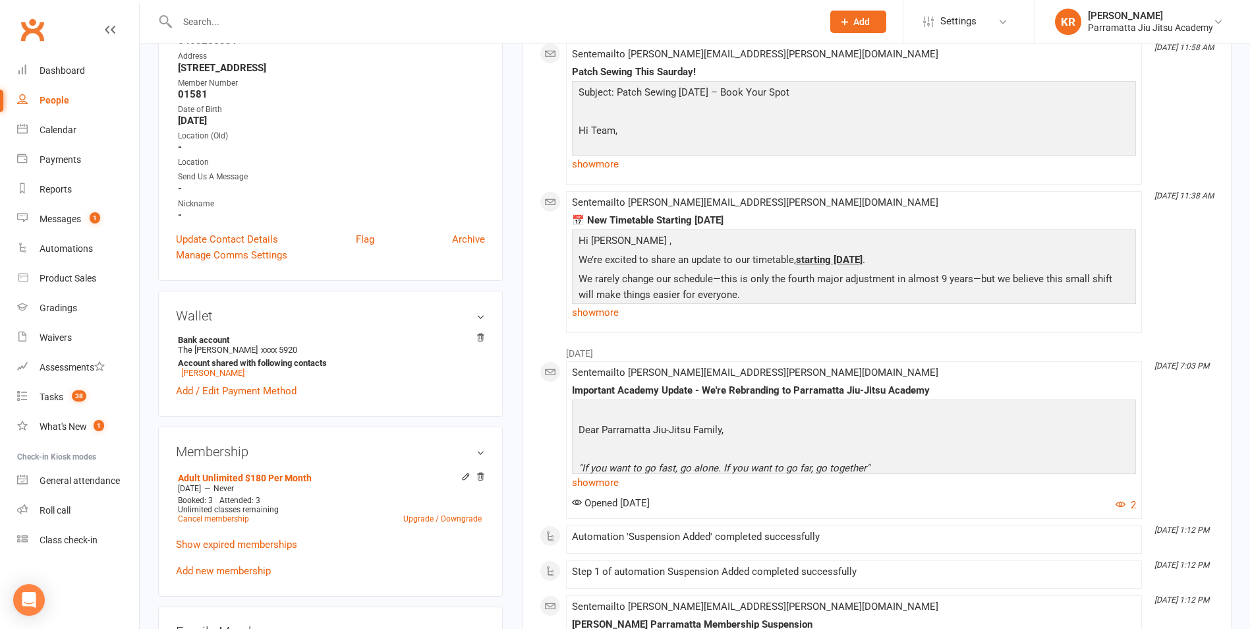
scroll to position [273, 0]
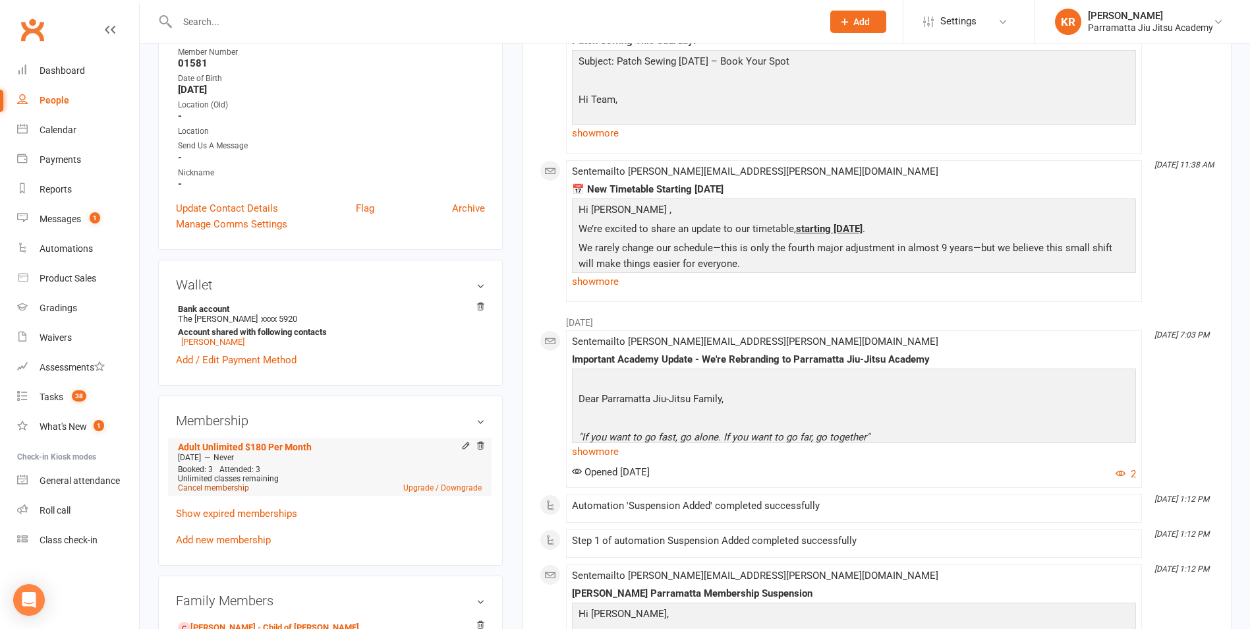
click at [199, 483] on link "Cancel membership" at bounding box center [213, 487] width 71 height 9
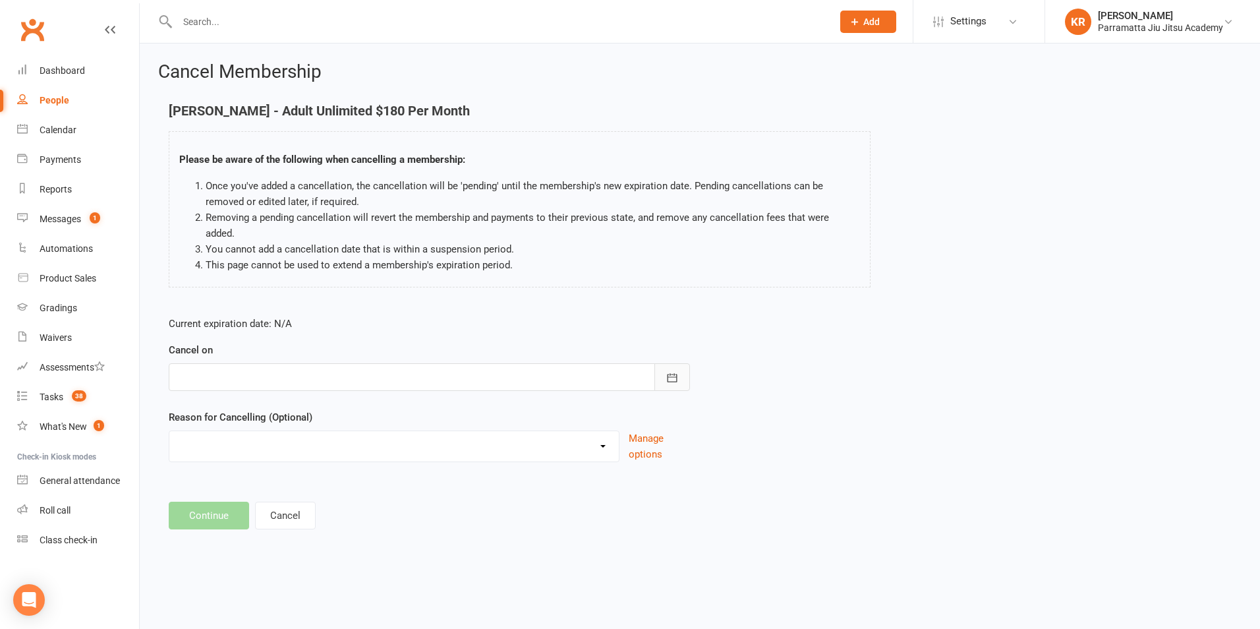
click at [679, 364] on button "button" at bounding box center [672, 377] width 36 height 28
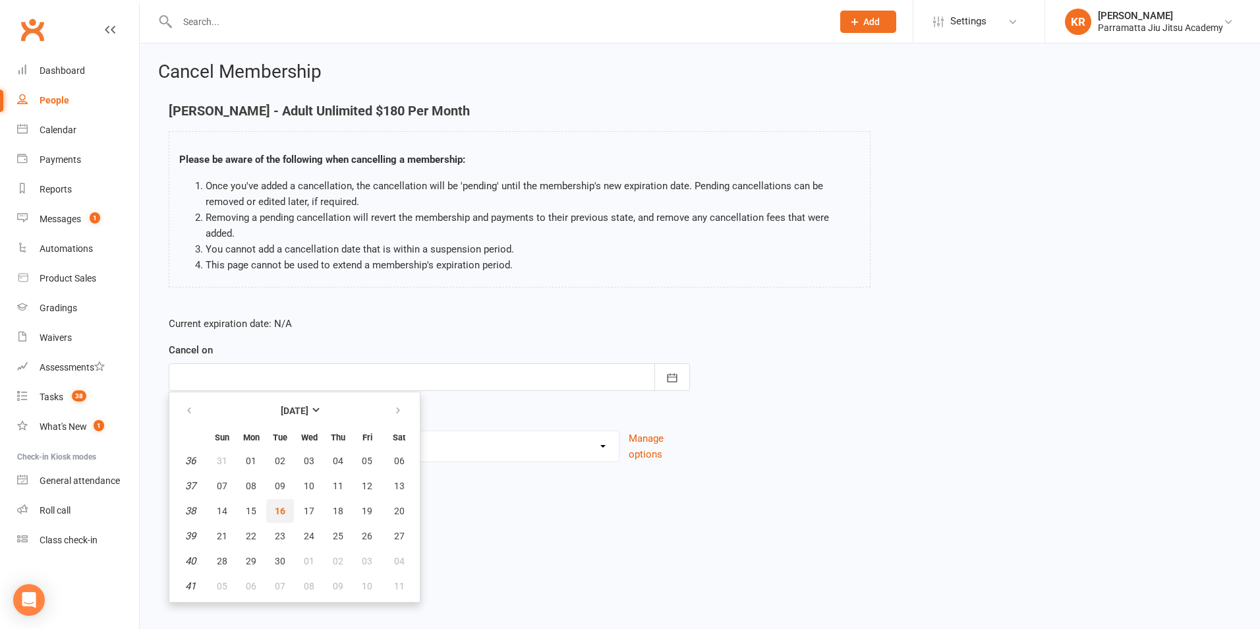
click at [282, 505] on span "16" at bounding box center [280, 510] width 11 height 11
type input "[DATE]"
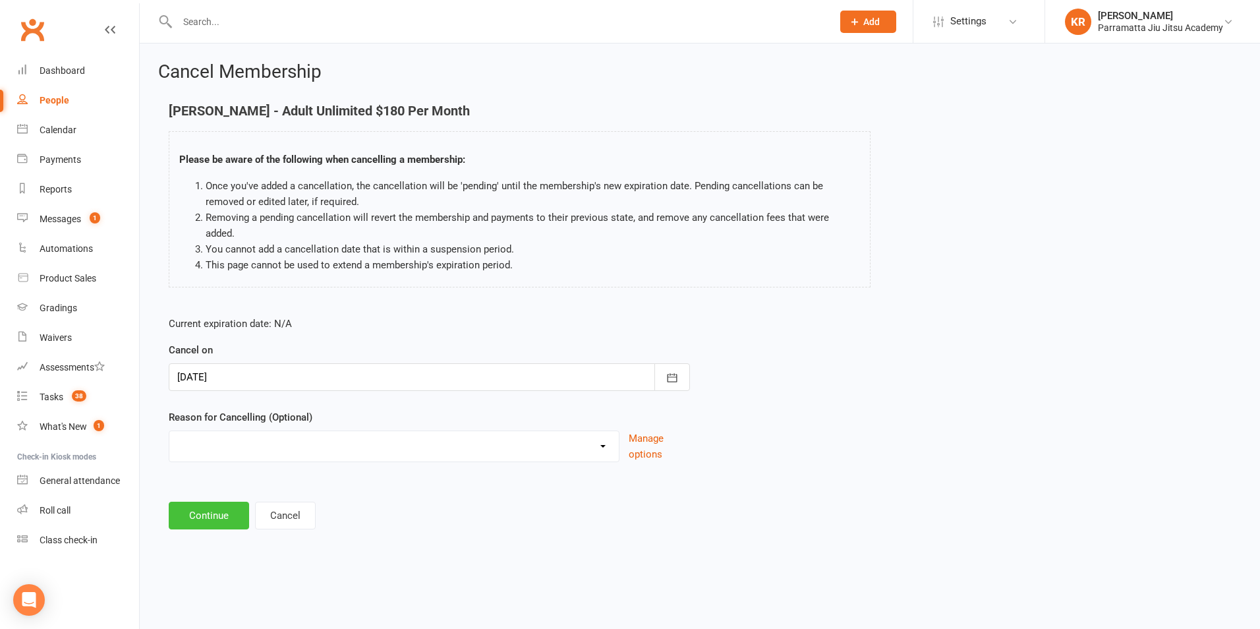
click at [219, 501] on button "Continue" at bounding box center [209, 515] width 80 height 28
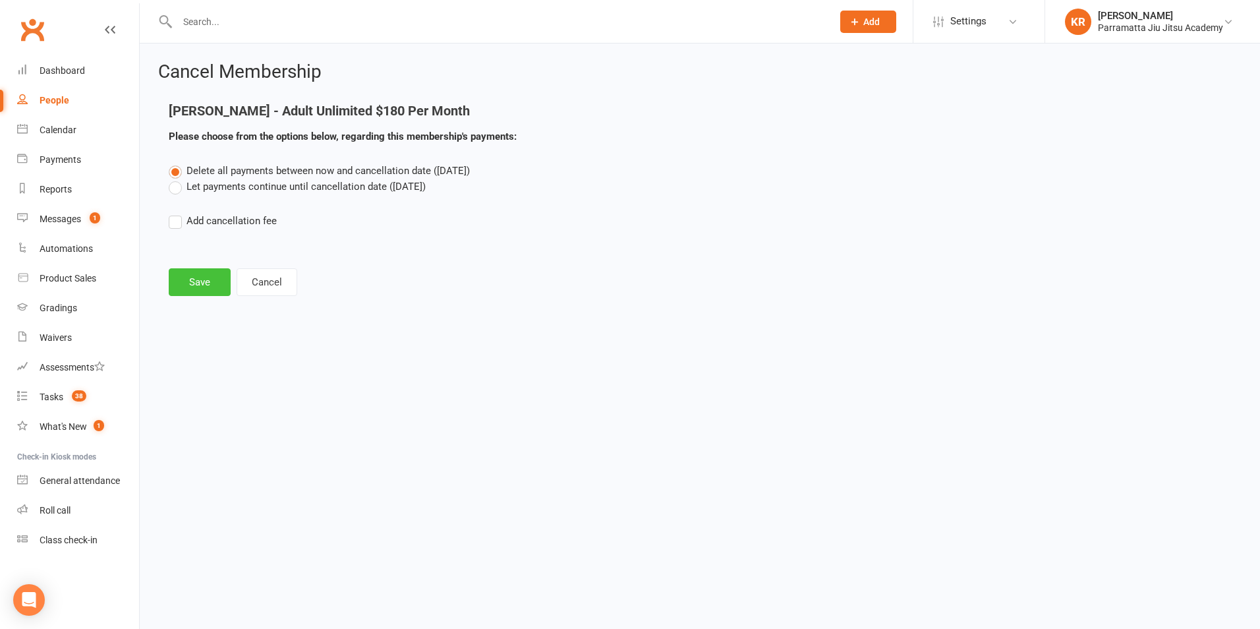
click at [192, 275] on button "Save" at bounding box center [200, 282] width 62 height 28
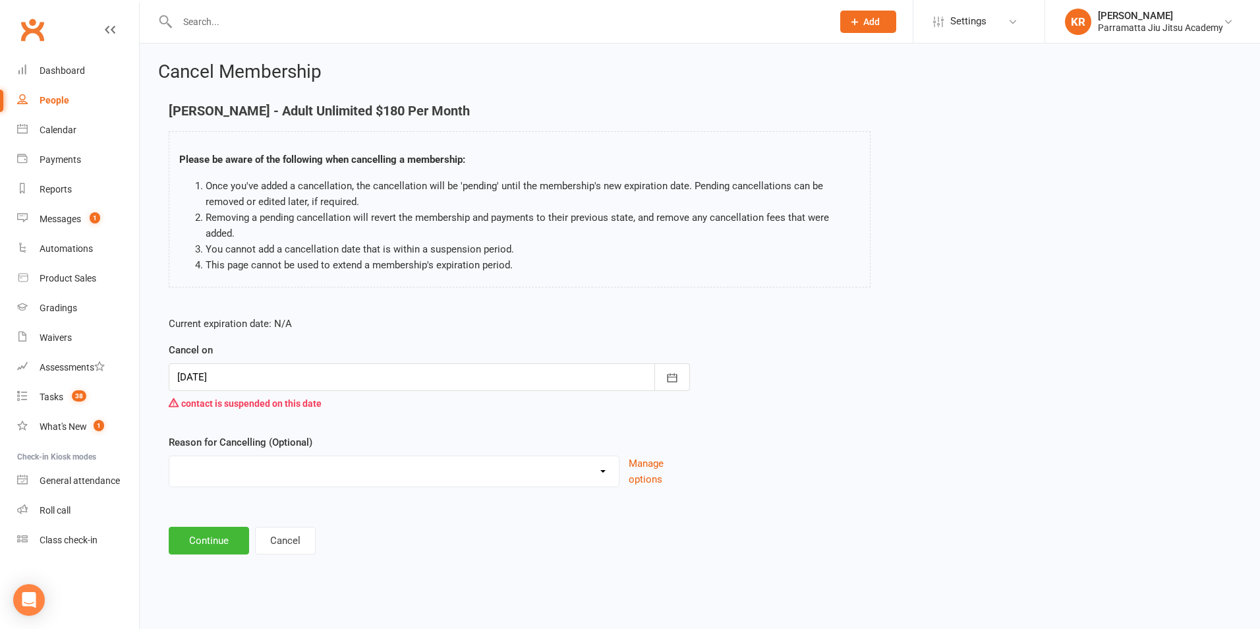
click at [223, 20] on input "text" at bounding box center [498, 22] width 650 height 18
type input "[PERSON_NAME]"
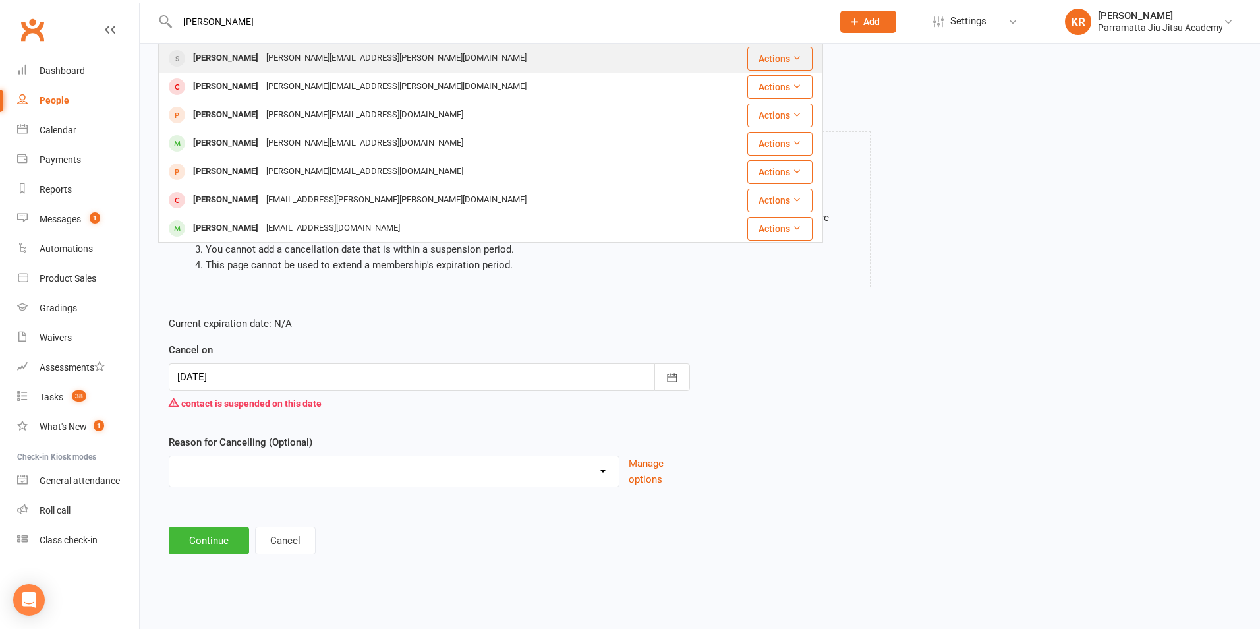
click at [262, 58] on div "[PERSON_NAME][EMAIL_ADDRESS][PERSON_NAME][DOMAIN_NAME]" at bounding box center [396, 58] width 268 height 19
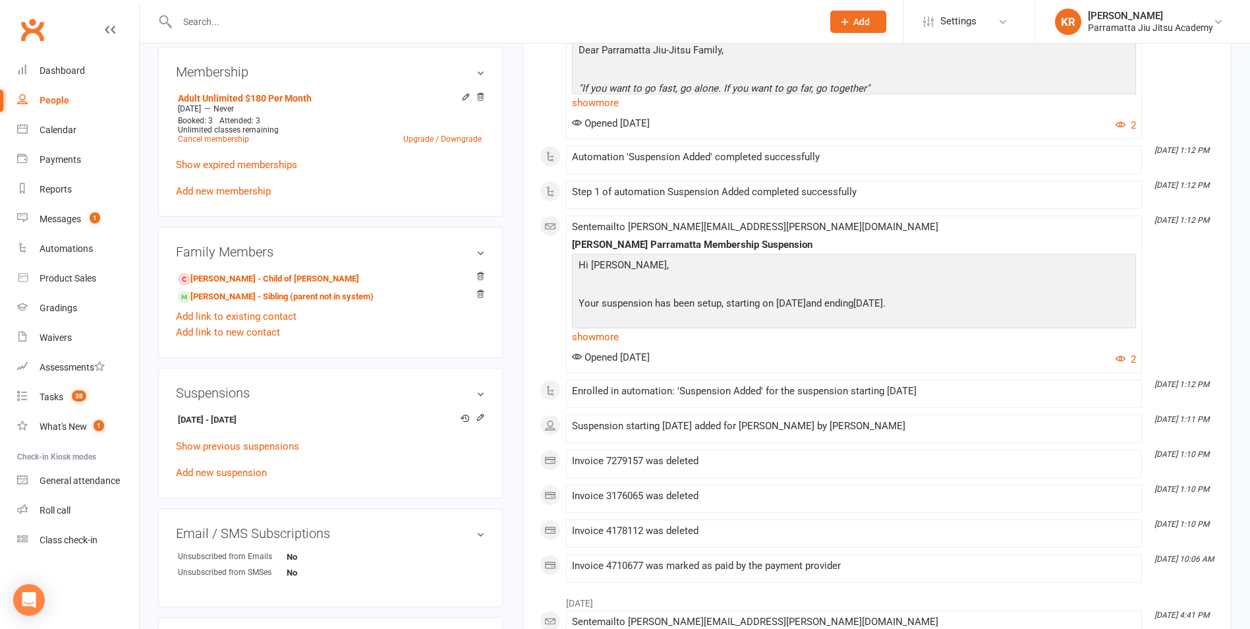
scroll to position [642, 0]
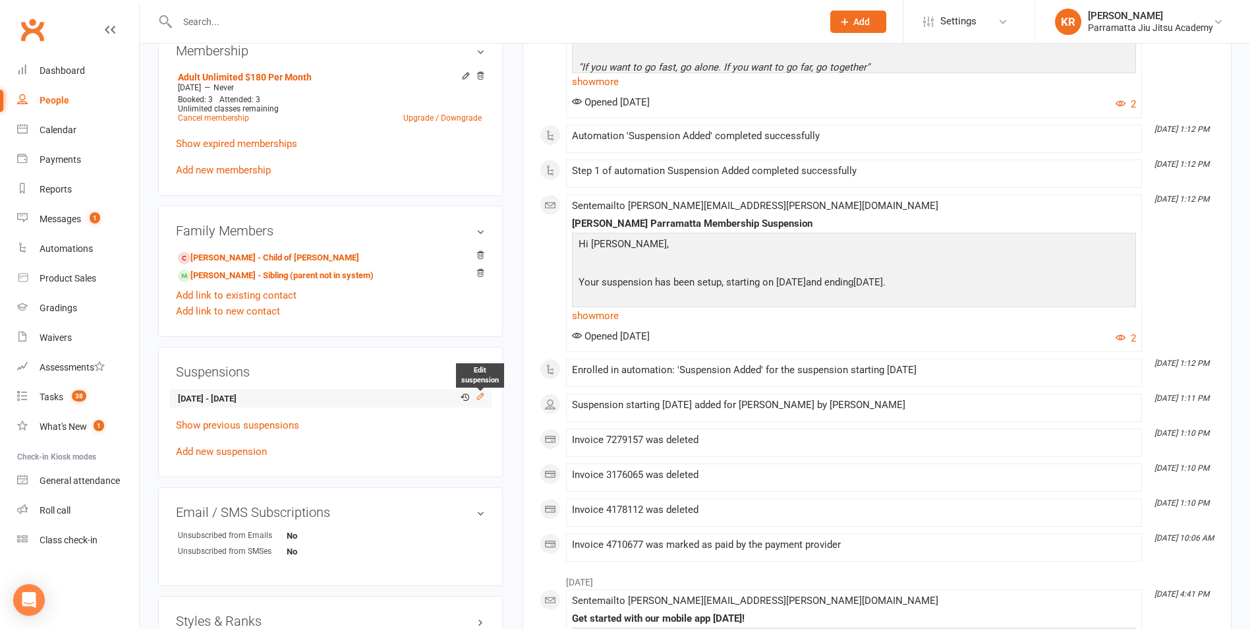
click at [482, 391] on icon at bounding box center [480, 395] width 9 height 9
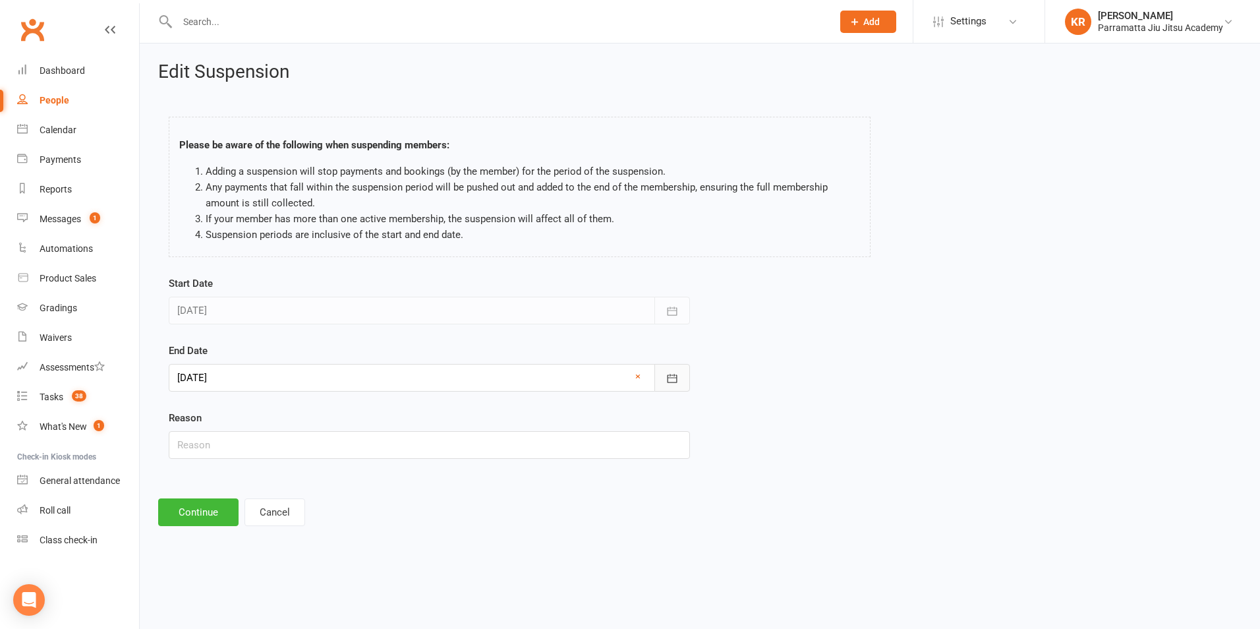
click at [675, 380] on icon "button" at bounding box center [671, 378] width 13 height 13
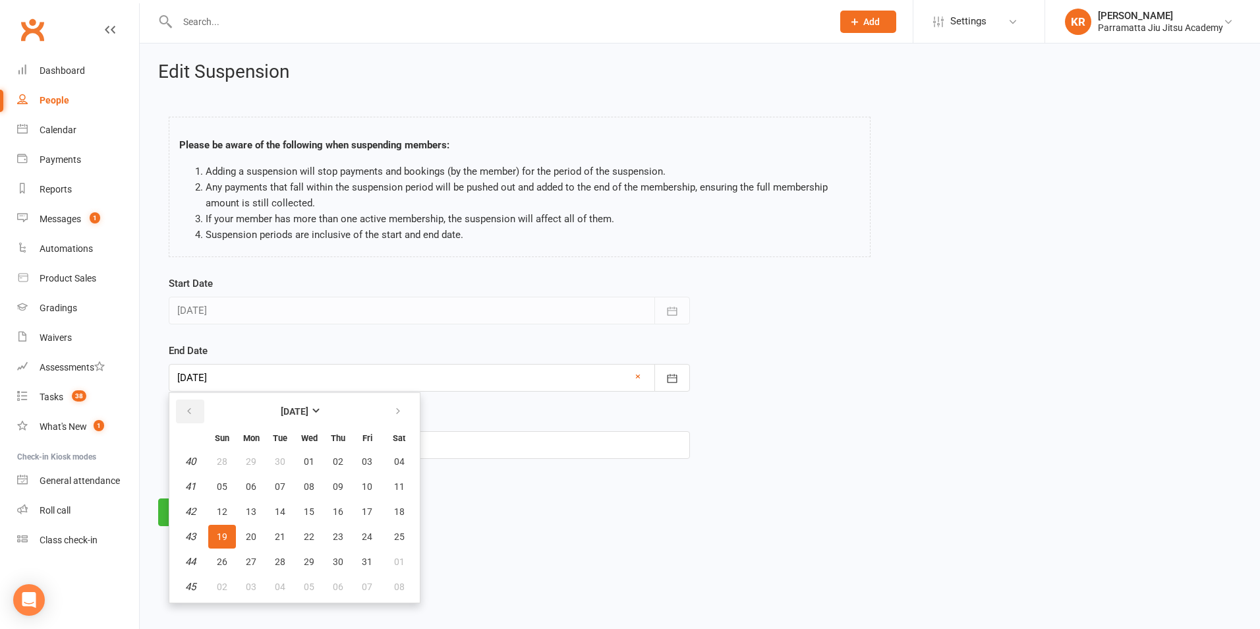
click at [192, 409] on icon "button" at bounding box center [188, 411] width 9 height 11
click at [278, 511] on span "16" at bounding box center [280, 511] width 11 height 11
type input "[DATE]"
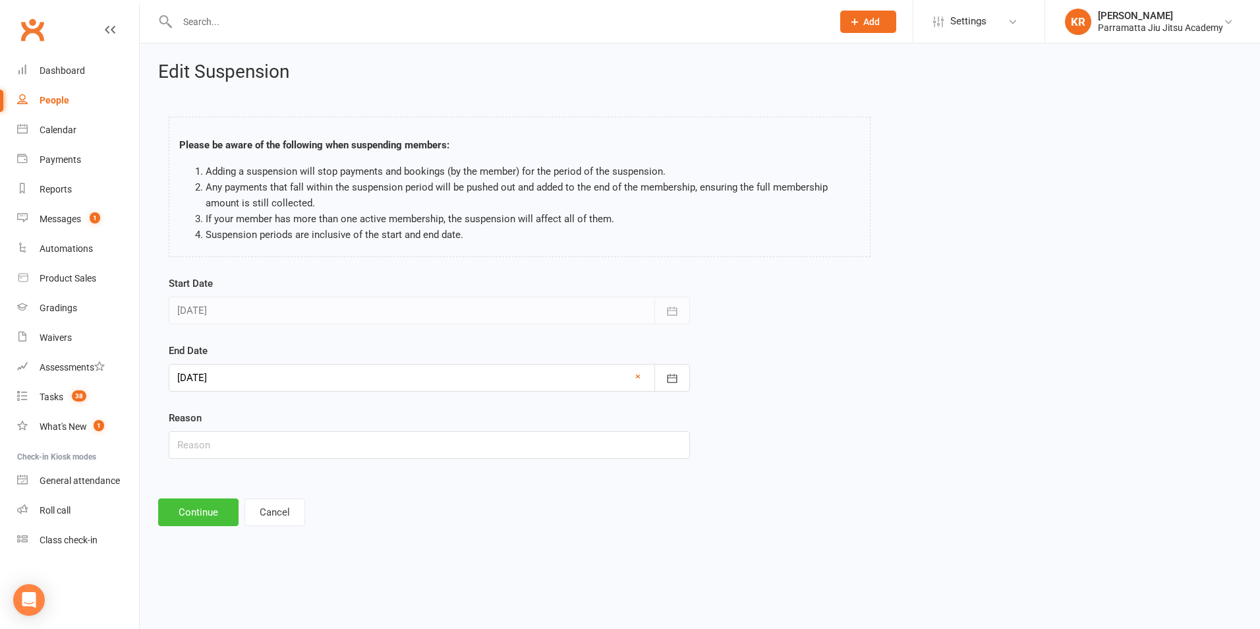
click at [222, 510] on button "Continue" at bounding box center [198, 512] width 80 height 28
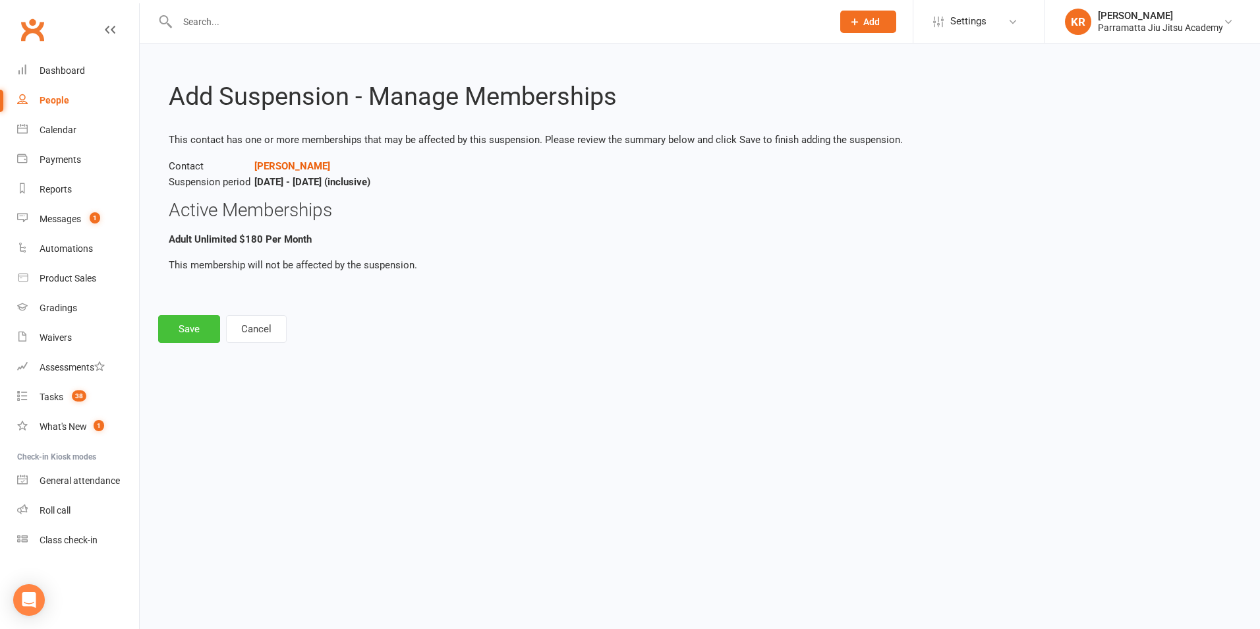
click at [195, 334] on button "Save" at bounding box center [189, 329] width 62 height 28
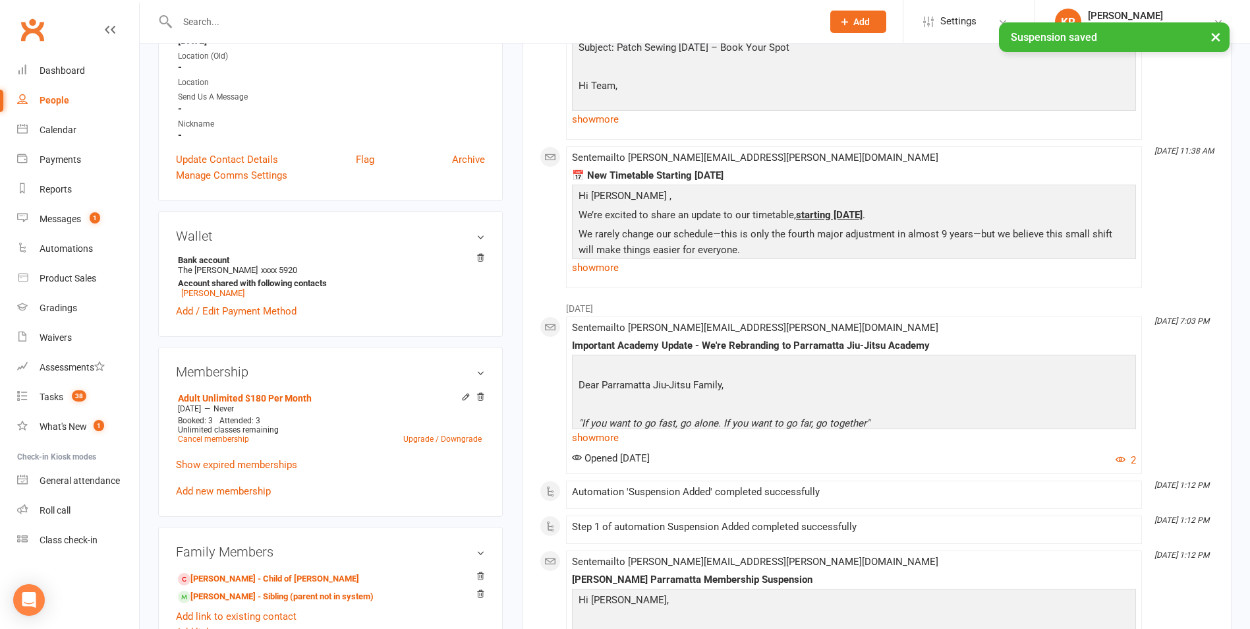
scroll to position [356, 0]
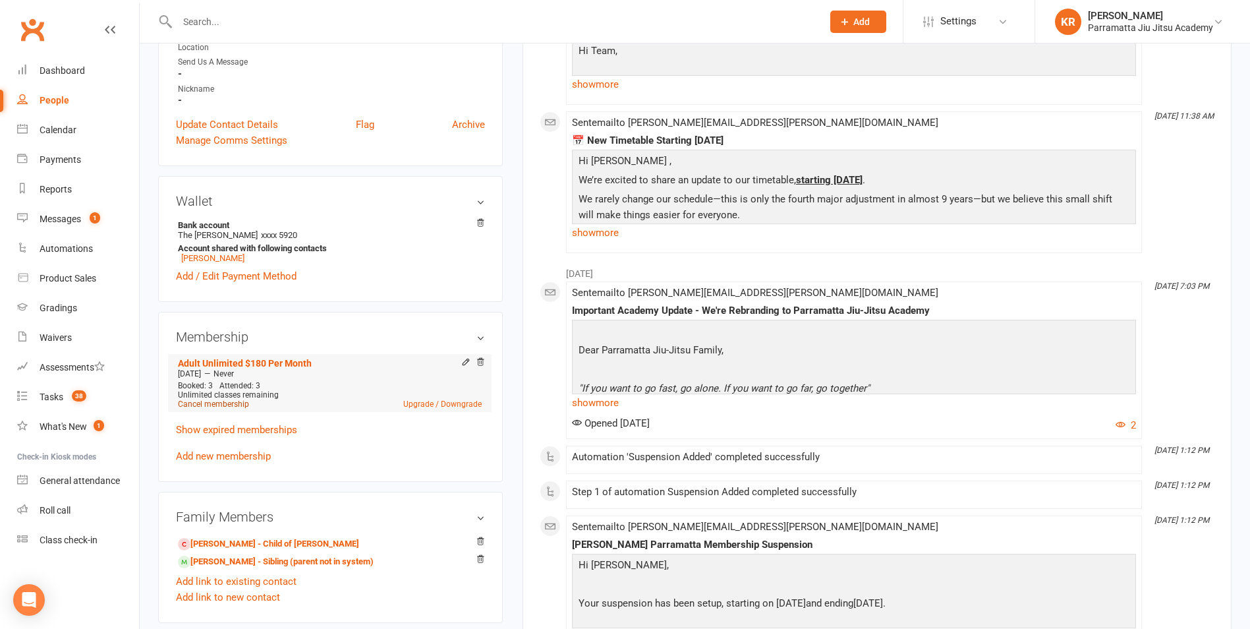
click at [221, 399] on link "Cancel membership" at bounding box center [213, 403] width 71 height 9
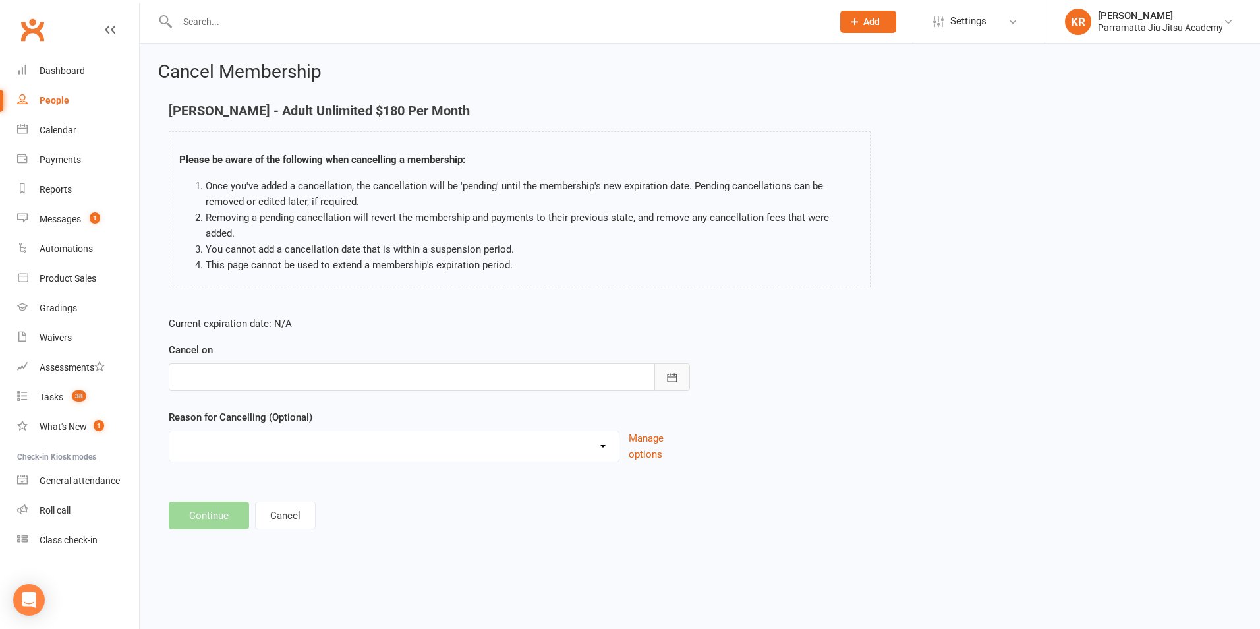
click at [668, 371] on icon "button" at bounding box center [671, 377] width 13 height 13
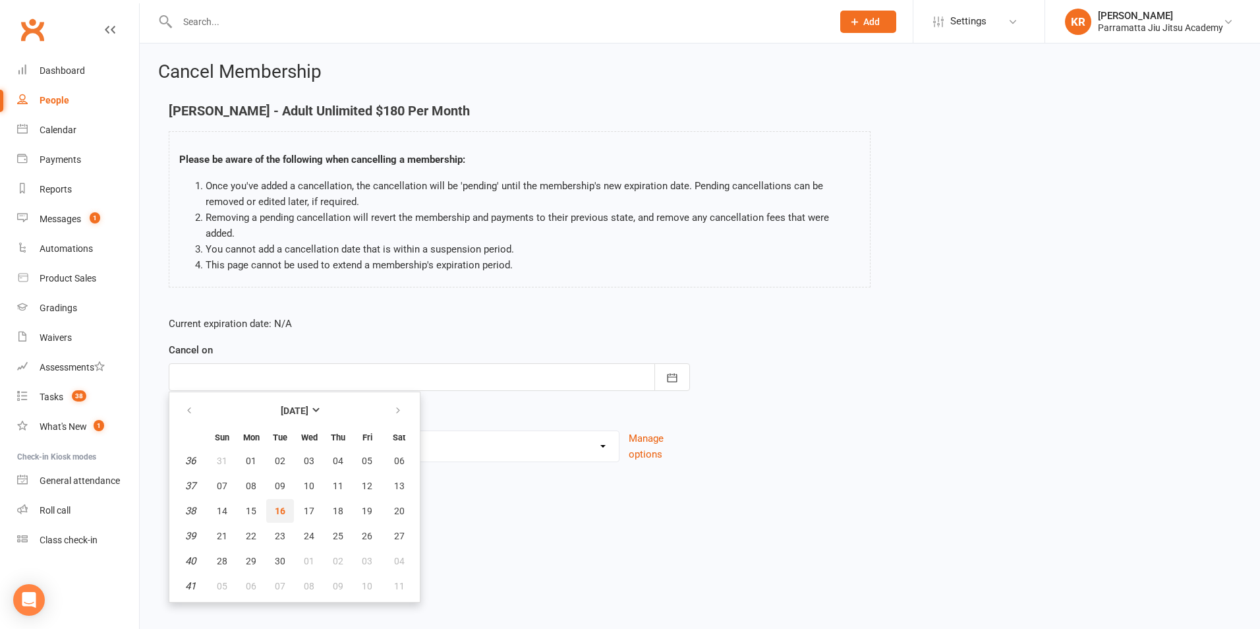
click at [281, 505] on span "16" at bounding box center [280, 510] width 11 height 11
type input "[DATE]"
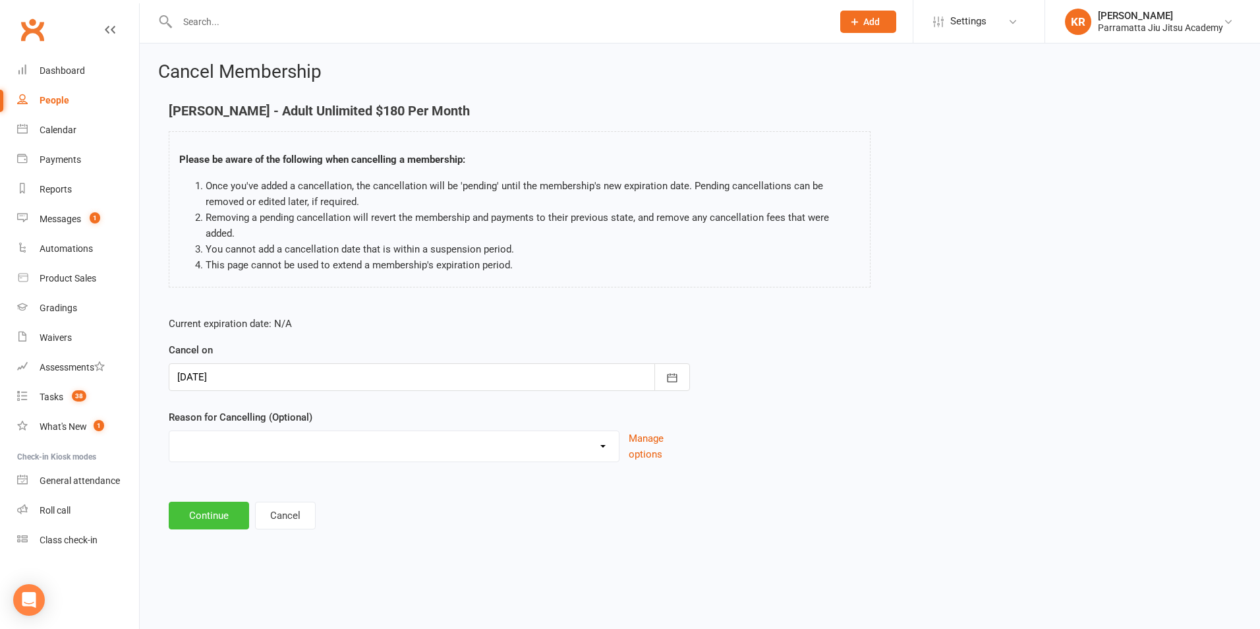
click at [221, 505] on button "Continue" at bounding box center [209, 515] width 80 height 28
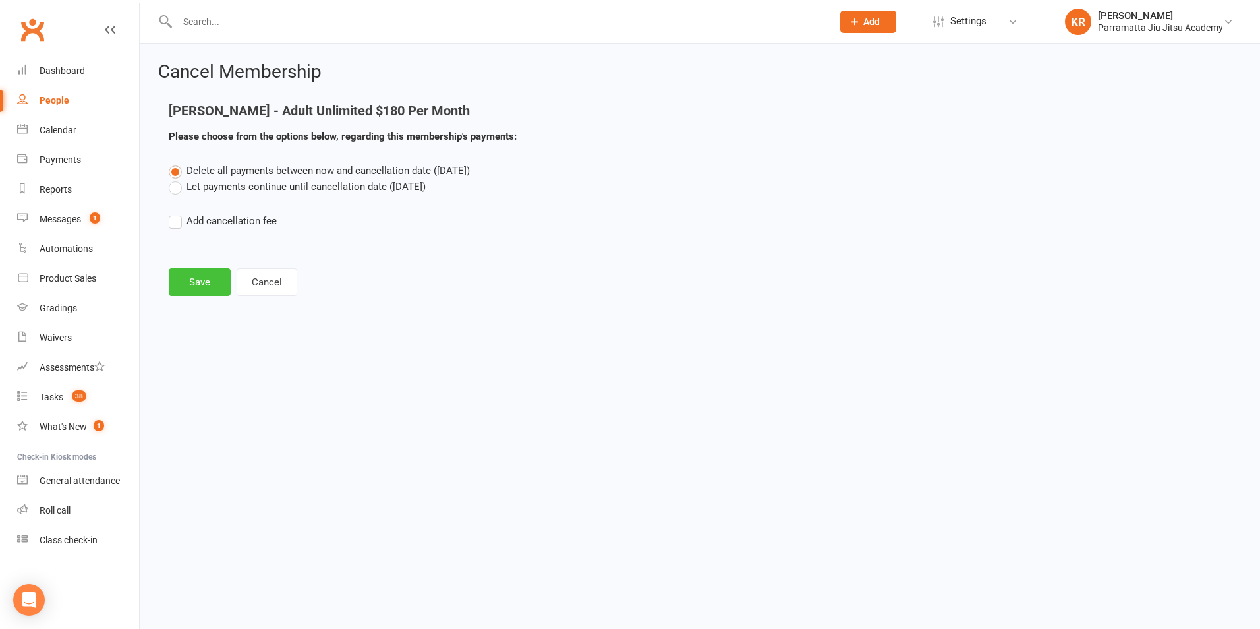
click at [206, 279] on button "Save" at bounding box center [200, 282] width 62 height 28
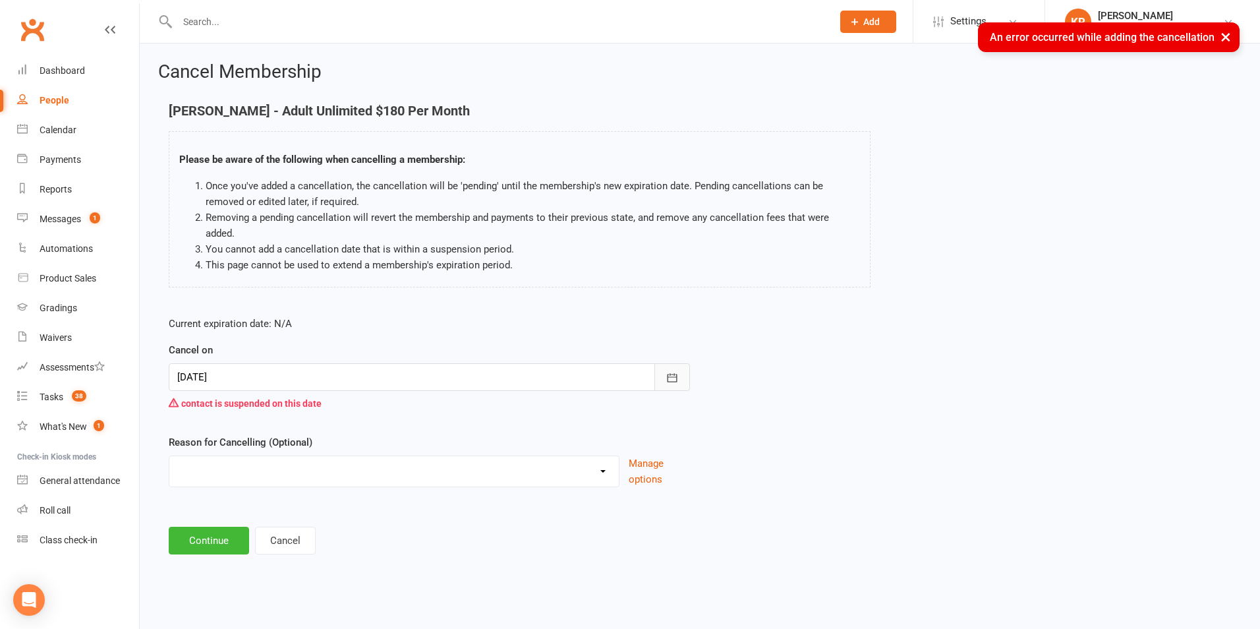
click at [677, 371] on icon "button" at bounding box center [671, 377] width 13 height 13
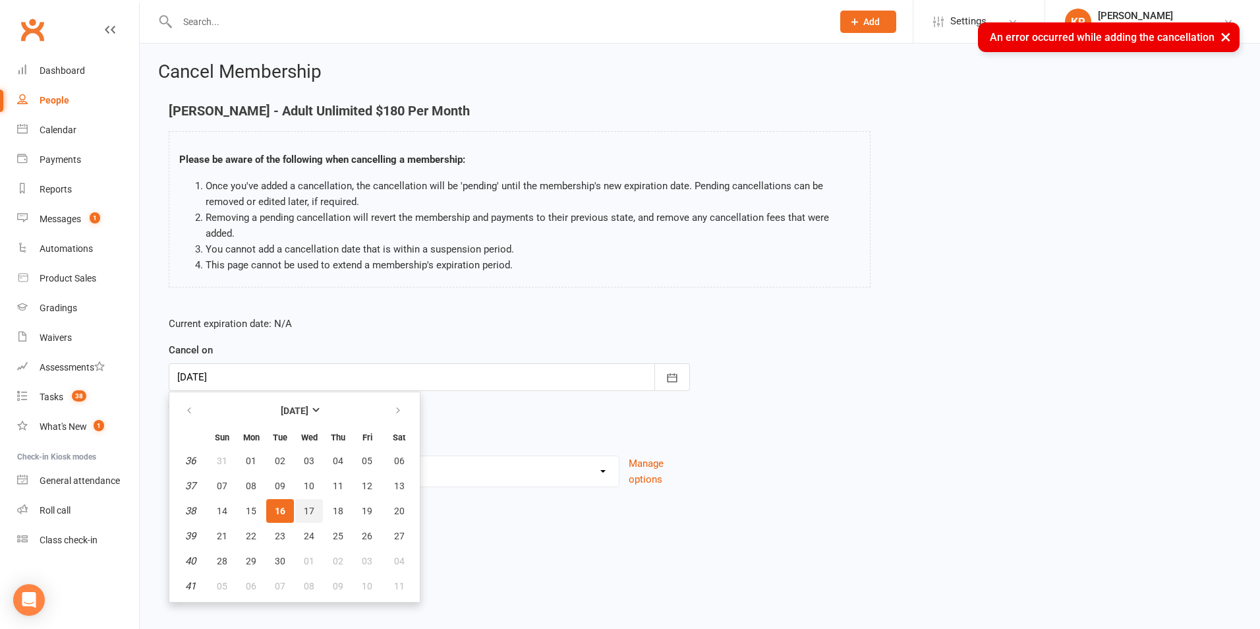
click at [308, 505] on span "17" at bounding box center [309, 510] width 11 height 11
type input "[DATE]"
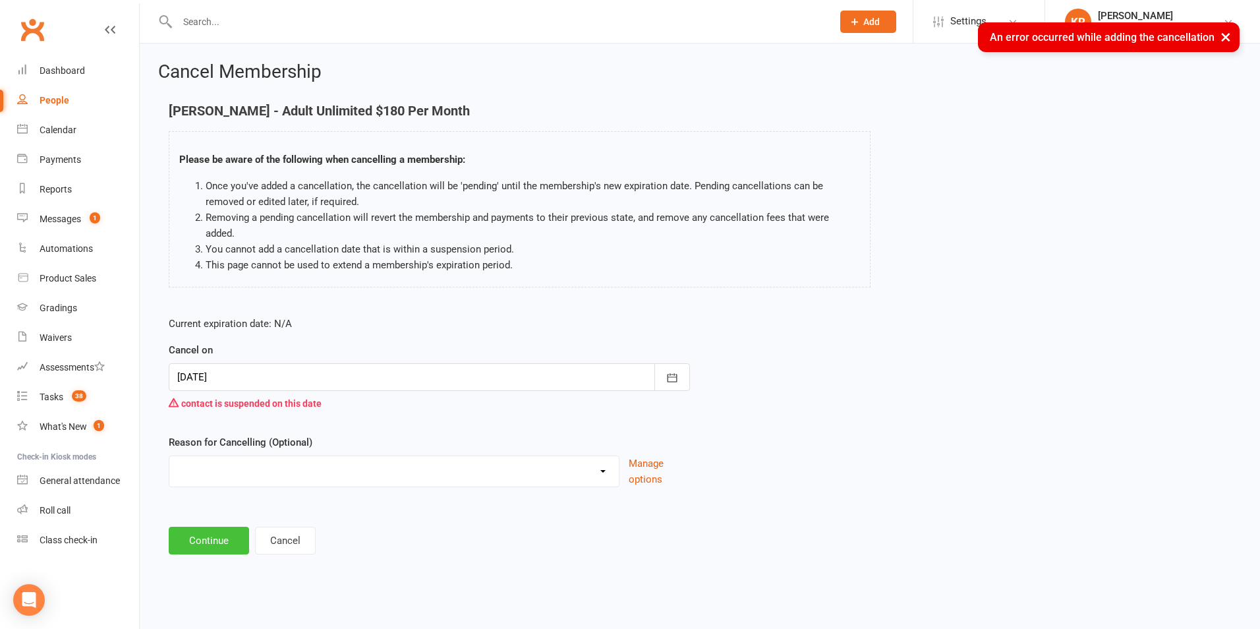
click at [208, 526] on button "Continue" at bounding box center [209, 540] width 80 height 28
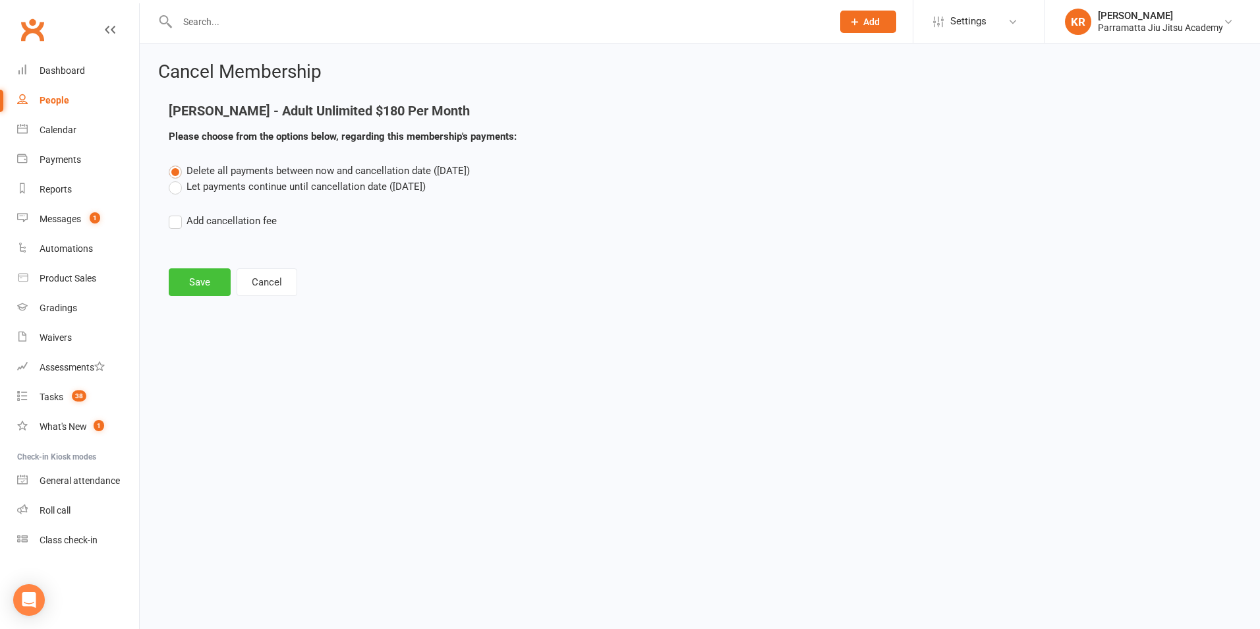
click at [197, 289] on button "Save" at bounding box center [200, 282] width 62 height 28
